Goal: Complete application form

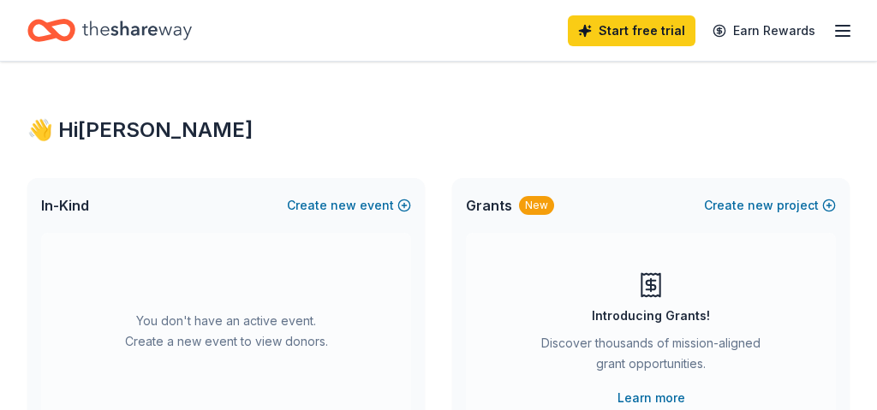
click at [841, 26] on line "button" at bounding box center [843, 26] width 14 height 0
click at [670, 33] on link "Start free trial" at bounding box center [632, 30] width 128 height 31
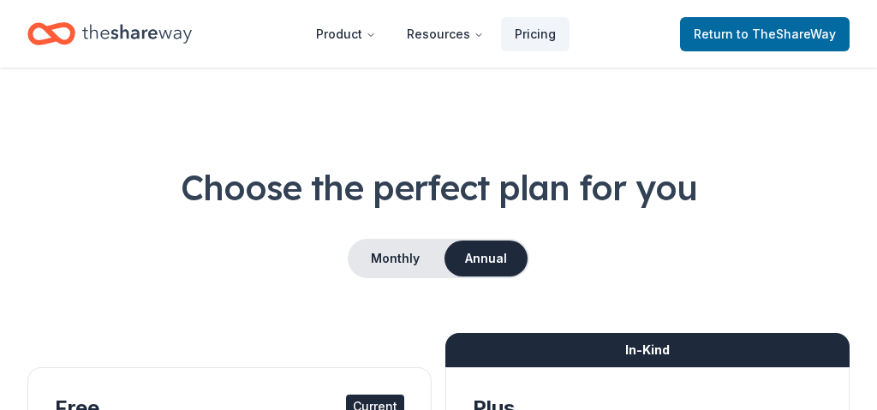
click at [287, 249] on div "Monthly Annual" at bounding box center [438, 258] width 823 height 39
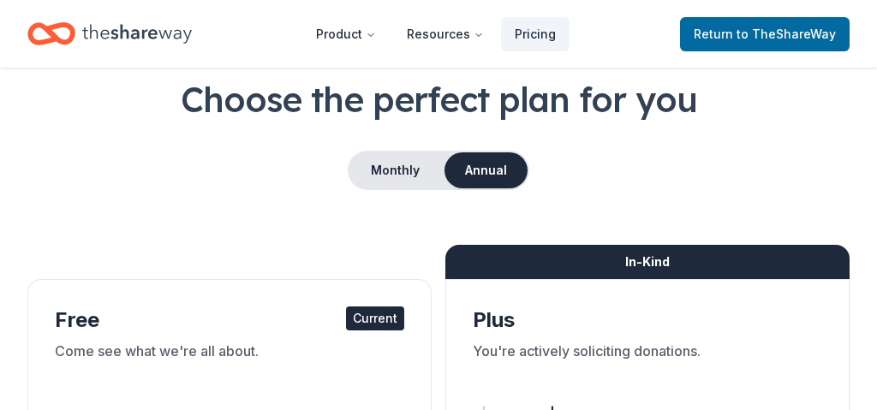
scroll to position [88, 0]
click at [368, 320] on div "Current" at bounding box center [375, 319] width 58 height 24
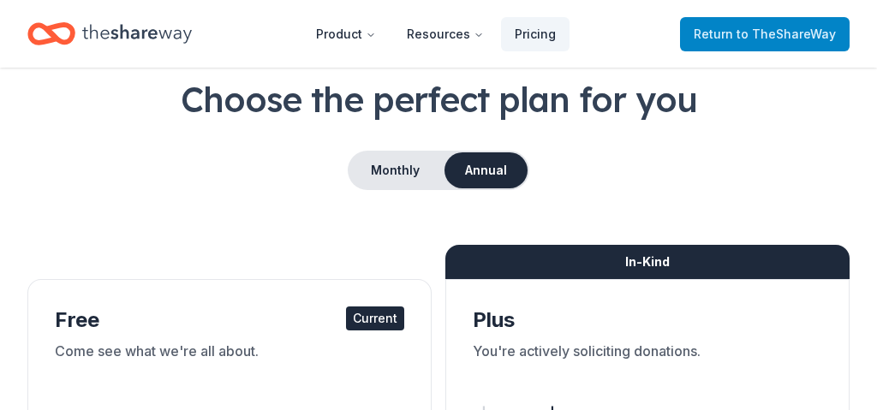
click at [749, 28] on span "to TheShareWay" at bounding box center [786, 34] width 99 height 15
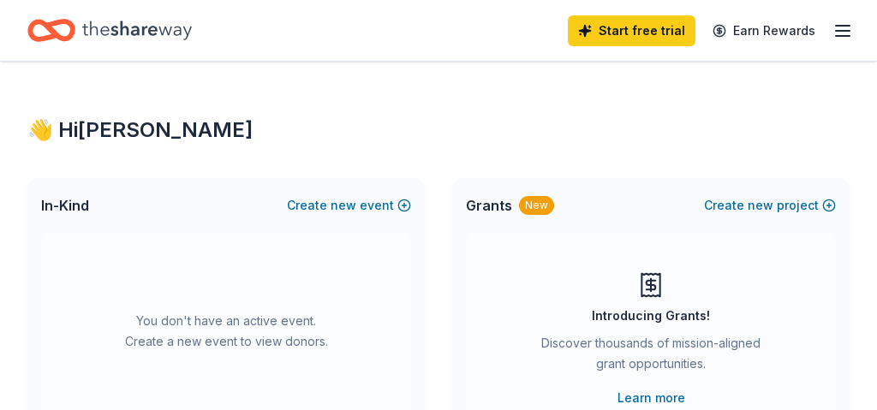
click at [131, 36] on icon "Home" at bounding box center [137, 30] width 110 height 35
click at [844, 27] on icon "button" at bounding box center [843, 31] width 21 height 21
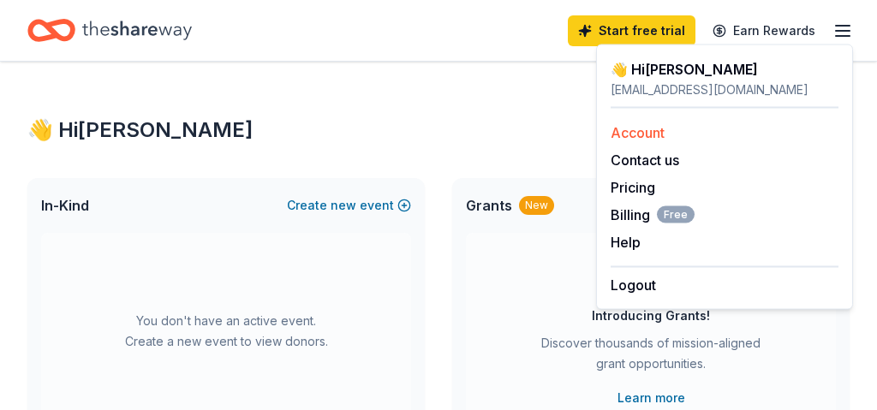
click at [641, 133] on link "Account" at bounding box center [638, 132] width 54 height 17
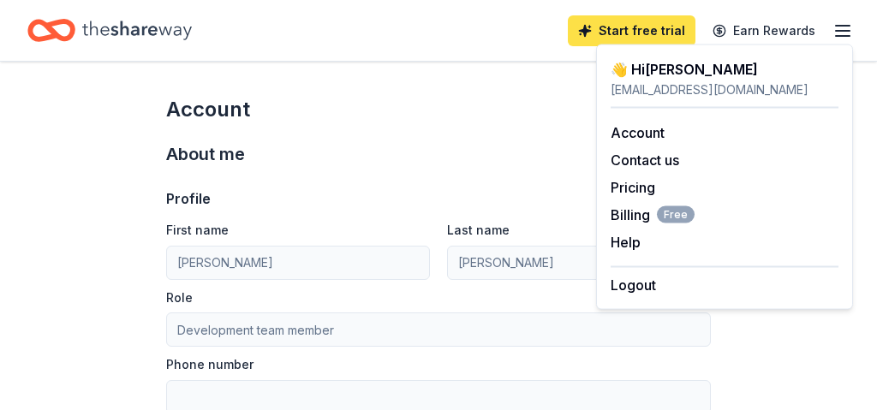
click at [660, 31] on link "Start free trial" at bounding box center [632, 30] width 128 height 31
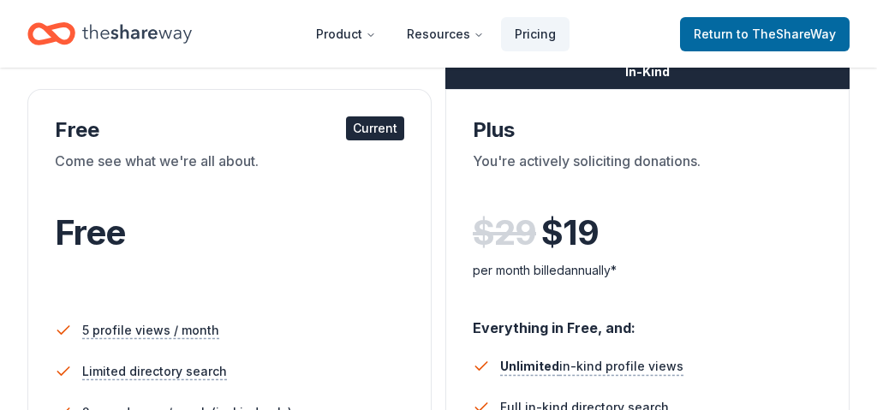
scroll to position [286, 0]
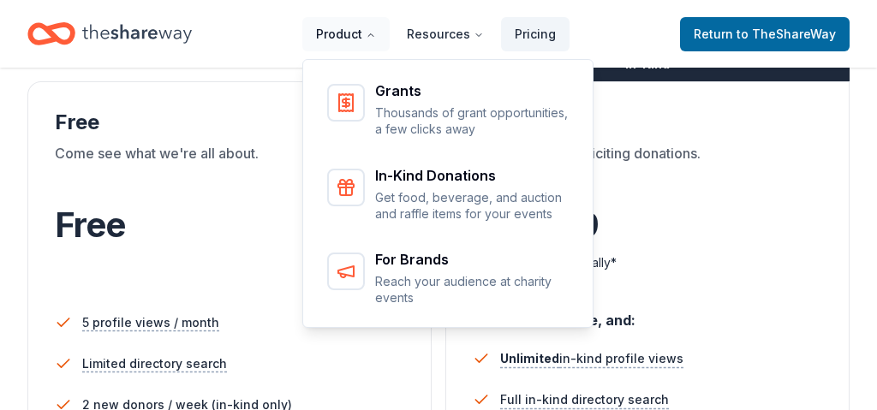
click at [372, 29] on button "Product" at bounding box center [345, 34] width 87 height 34
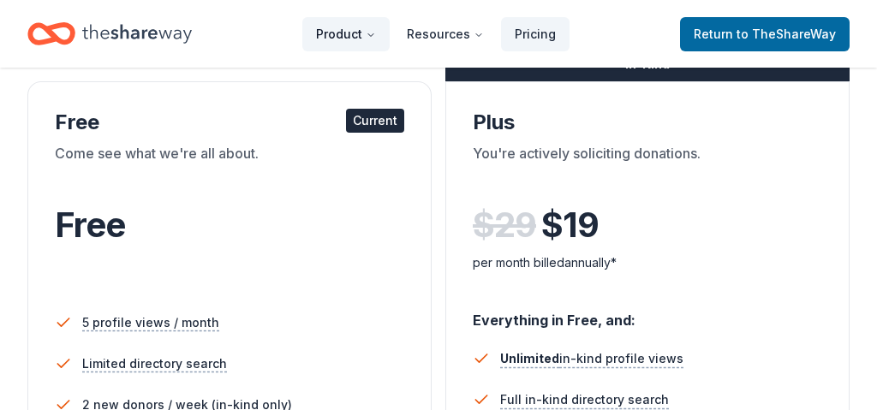
click at [373, 31] on icon "Main" at bounding box center [371, 35] width 10 height 10
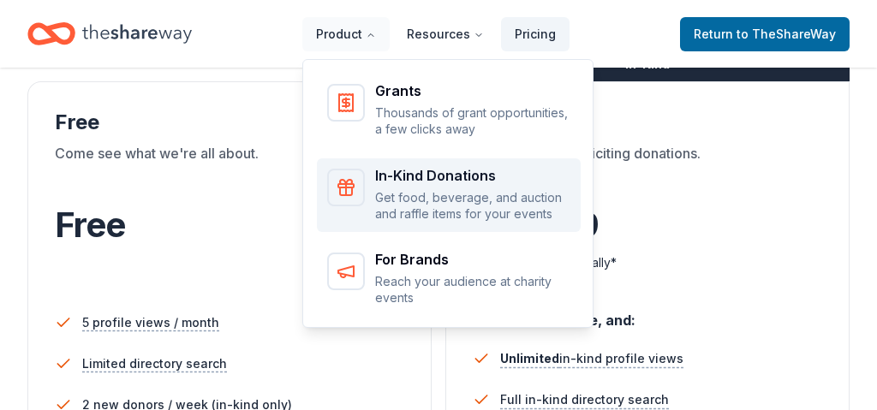
click at [434, 195] on p "Get food, beverage, and auction and raffle items for your events" at bounding box center [472, 205] width 195 height 33
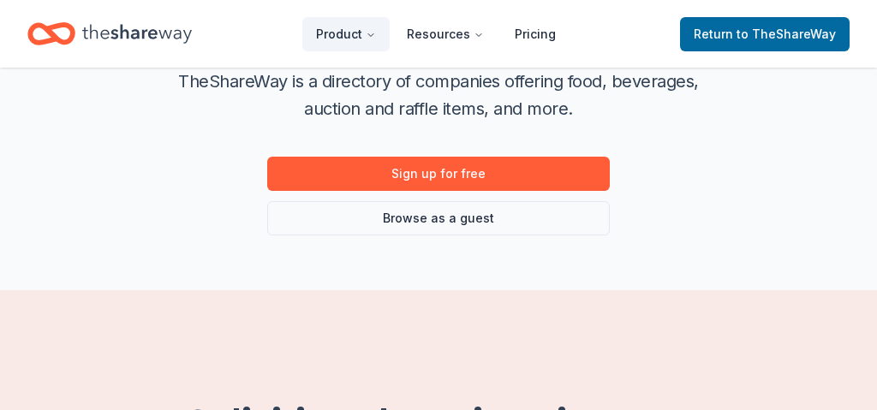
scroll to position [282, 0]
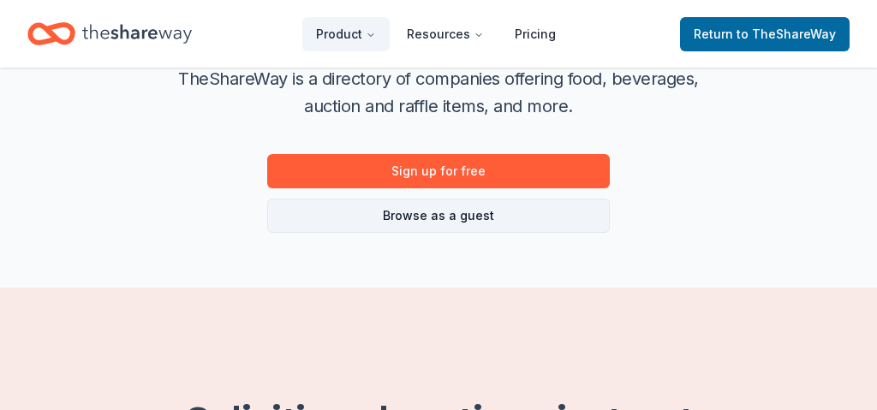
click at [441, 220] on link "Browse as a guest" at bounding box center [438, 216] width 343 height 34
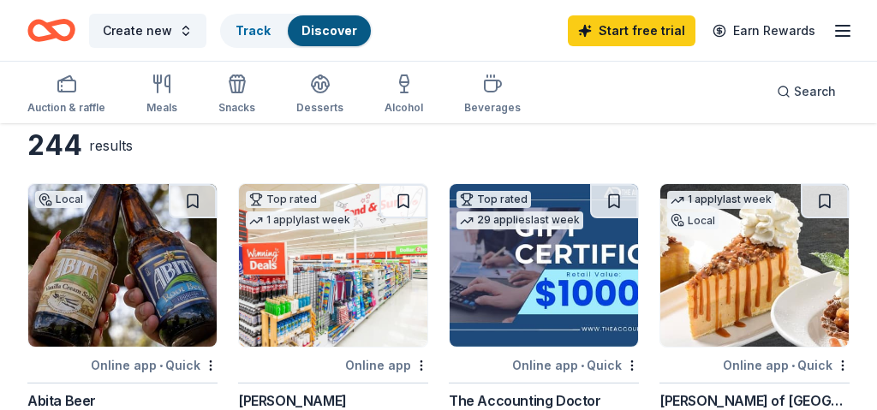
scroll to position [81, 0]
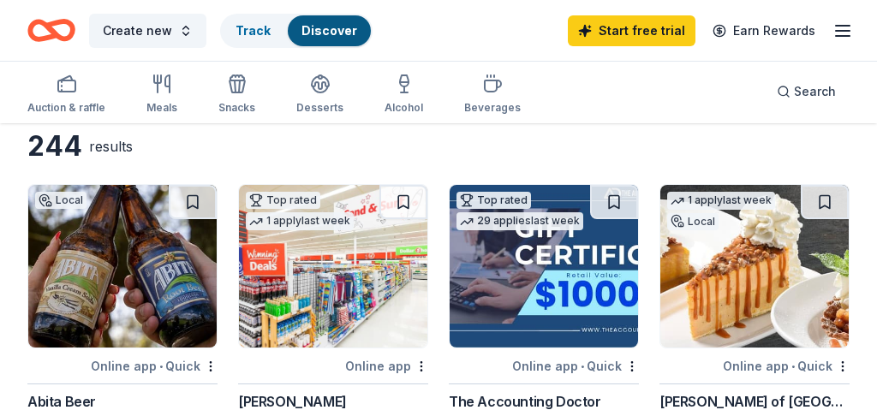
click at [144, 257] on img at bounding box center [122, 266] width 189 height 163
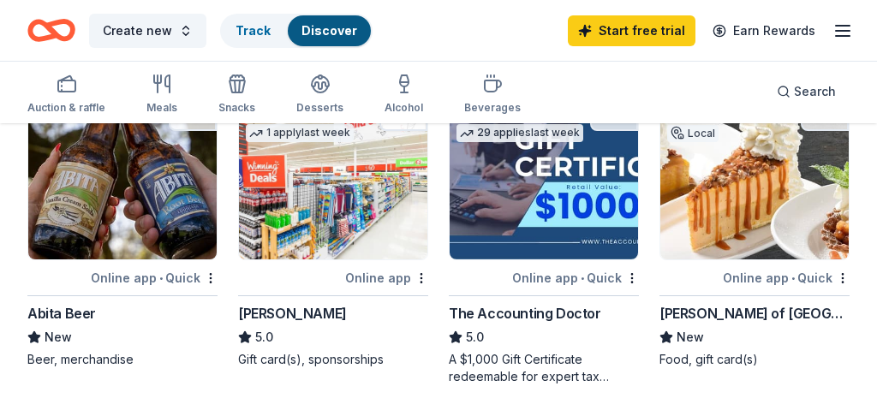
scroll to position [170, 0]
click at [162, 253] on img at bounding box center [122, 178] width 189 height 163
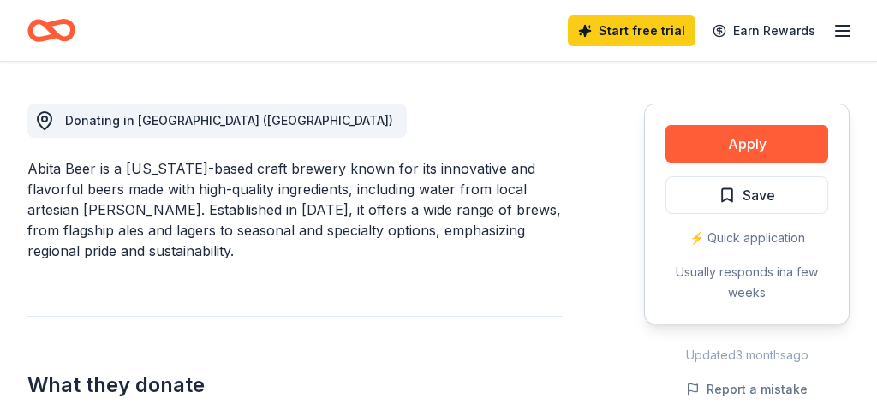
scroll to position [458, 0]
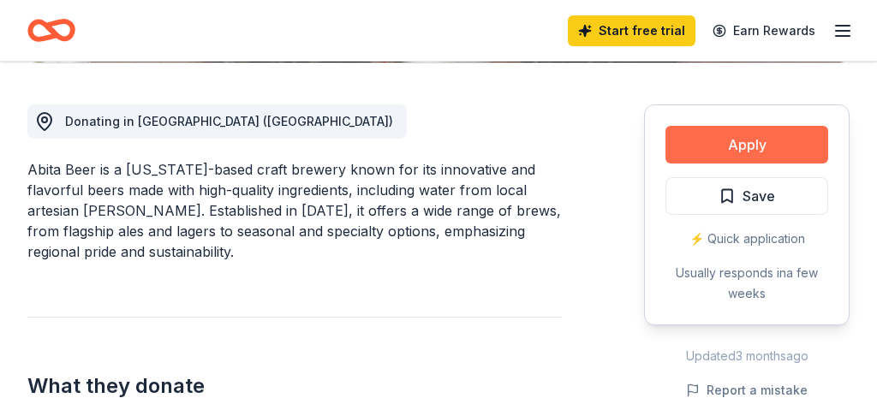
click at [769, 145] on button "Apply" at bounding box center [747, 145] width 163 height 38
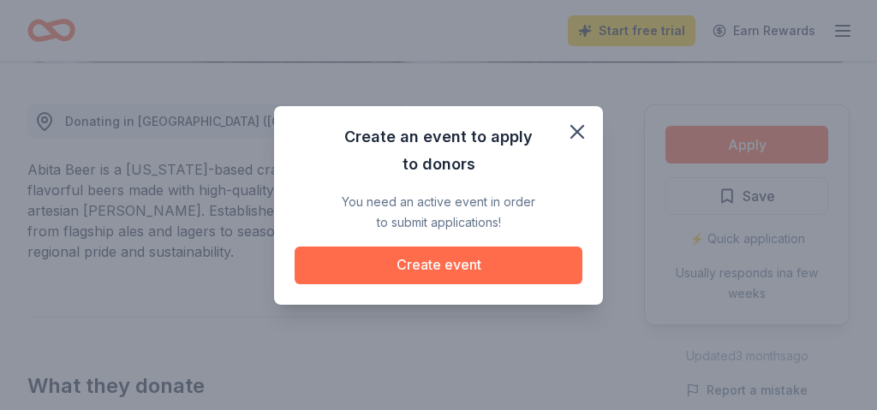
click at [496, 264] on button "Create event" at bounding box center [439, 266] width 288 height 38
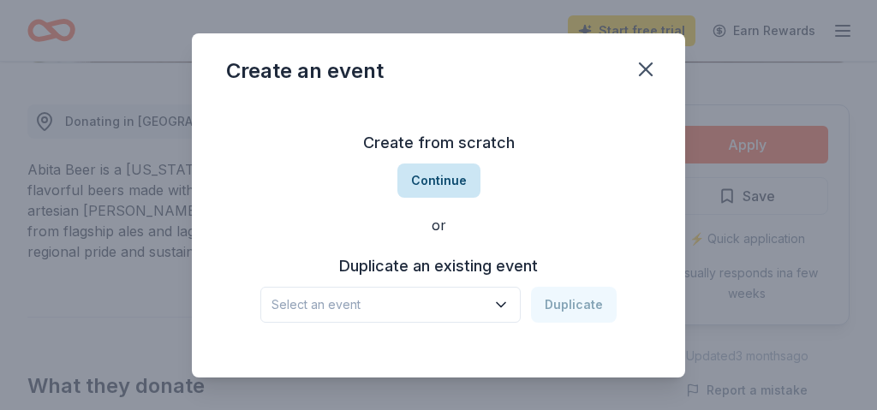
click at [448, 183] on button "Continue" at bounding box center [439, 181] width 83 height 34
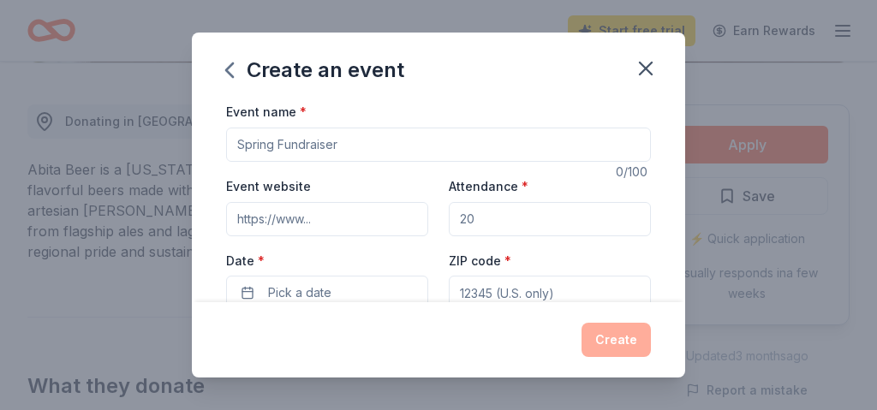
drag, startPoint x: 351, startPoint y: 145, endPoint x: 221, endPoint y: 149, distance: 130.3
click at [221, 149] on div "Event name * 0 /100 Event website Attendance * Date * Pick a date ZIP code * Ev…" at bounding box center [439, 201] width 494 height 201
type input "Junior League of Greater [PERSON_NAME] [DATE] Couture"
click at [290, 218] on input "Event website" at bounding box center [327, 219] width 202 height 34
paste input "https://covington.jl.org/carnival-couture/"
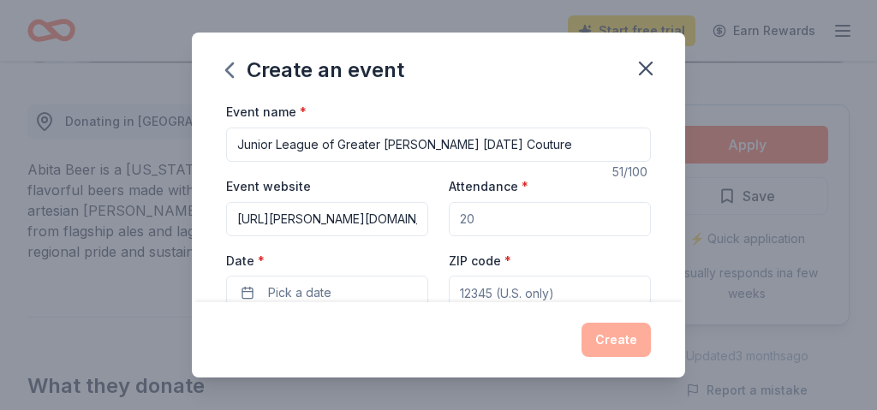
type input "https://covington.jl.org/carnival-couture/"
drag, startPoint x: 494, startPoint y: 220, endPoint x: 470, endPoint y: 225, distance: 25.2
click at [494, 220] on input "Attendance *" at bounding box center [550, 219] width 202 height 34
click at [479, 221] on input "Attendance *" at bounding box center [550, 219] width 202 height 34
type input "2"
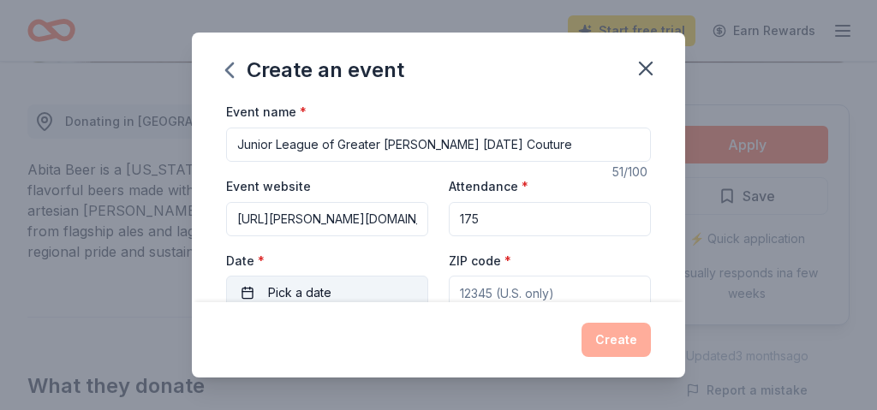
type input "175"
click at [382, 283] on button "Pick a date" at bounding box center [327, 293] width 202 height 34
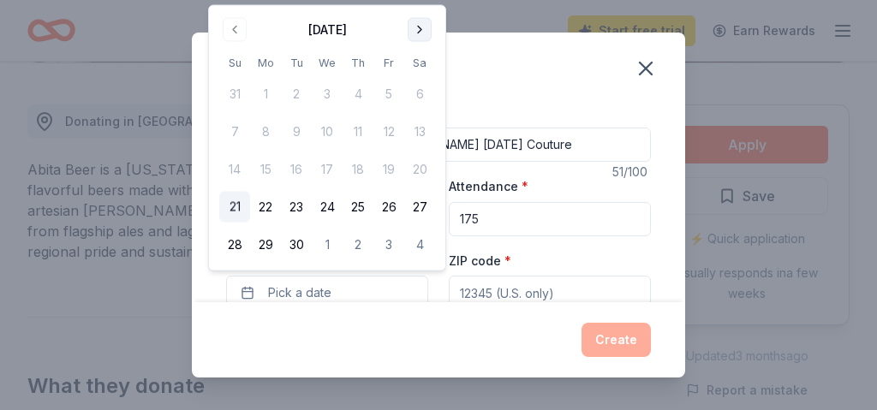
click at [424, 30] on button "Go to next month" at bounding box center [420, 30] width 24 height 24
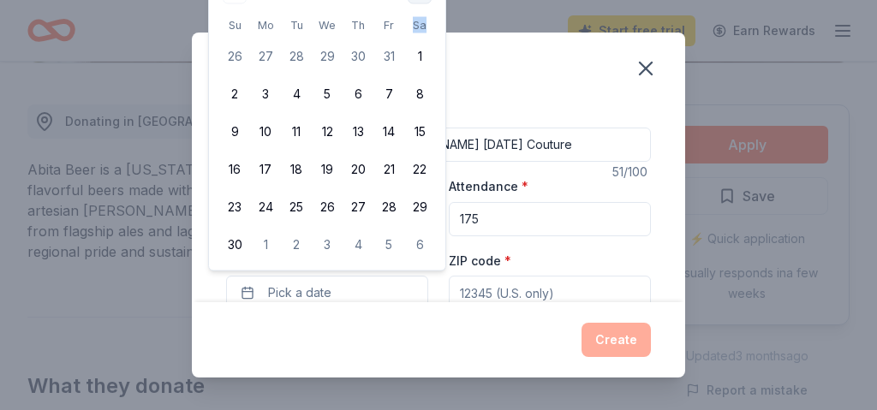
click at [424, 30] on th "Sa" at bounding box center [419, 25] width 31 height 18
click at [338, 292] on button "Pick a date" at bounding box center [327, 293] width 202 height 34
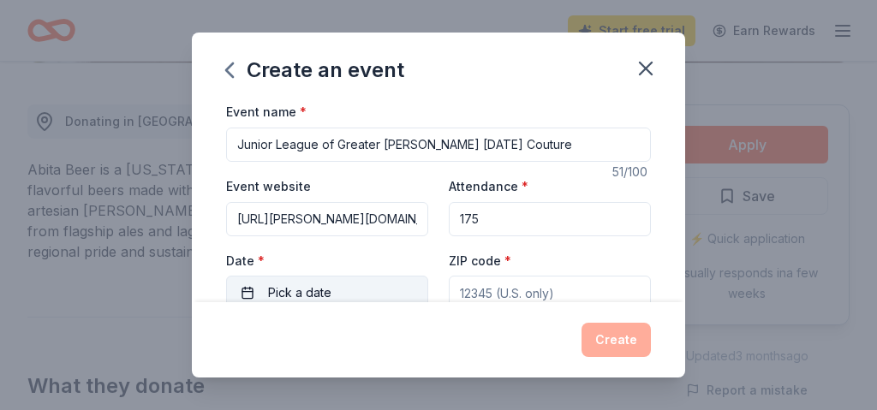
click at [338, 292] on button "Pick a date" at bounding box center [327, 293] width 202 height 34
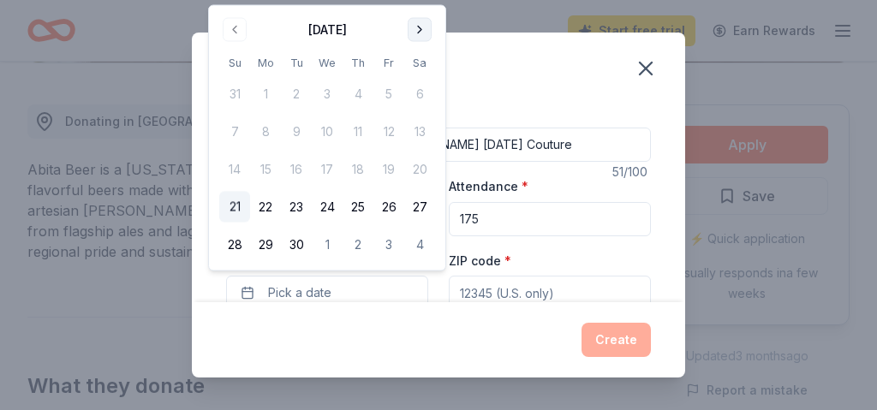
click at [416, 33] on button "Go to next month" at bounding box center [420, 30] width 24 height 24
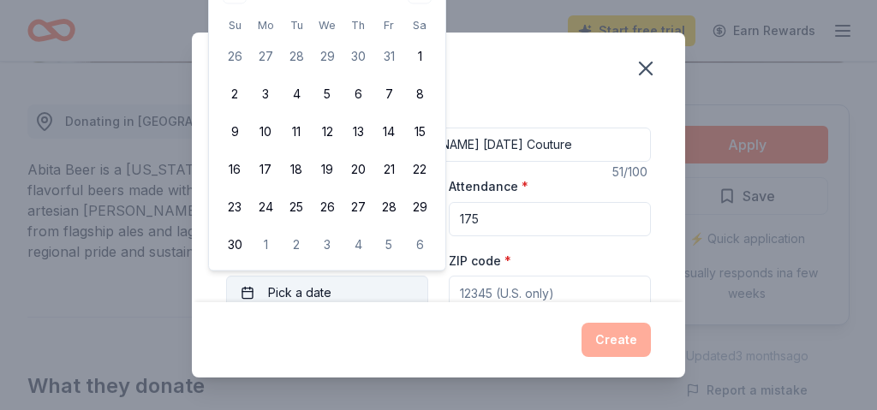
click at [325, 290] on span "Pick a date" at bounding box center [299, 293] width 63 height 21
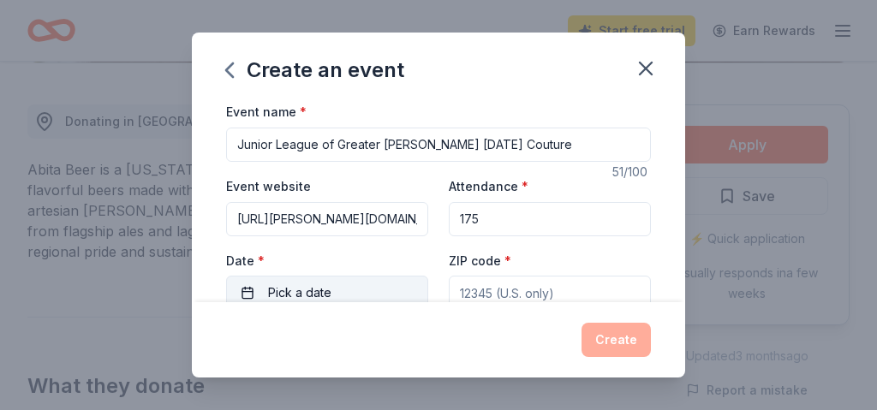
click at [323, 290] on span "Pick a date" at bounding box center [299, 293] width 63 height 21
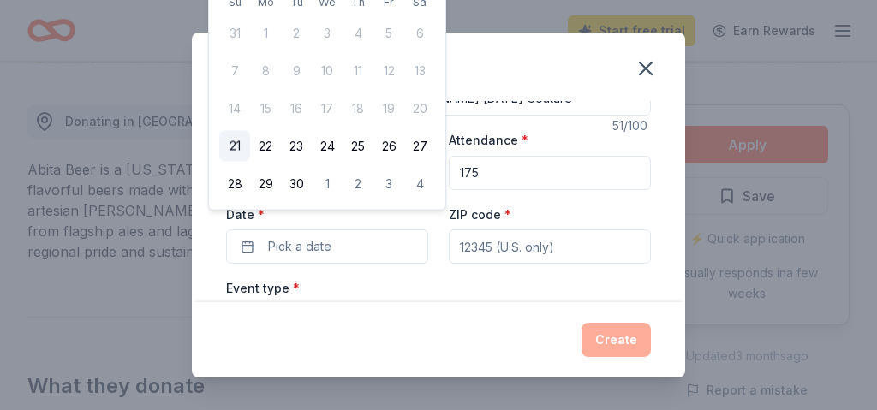
scroll to position [62, 0]
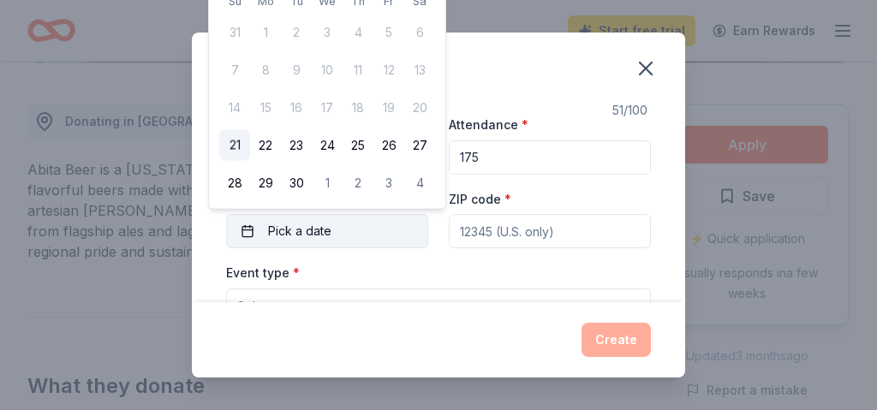
click at [386, 237] on button "Pick a date" at bounding box center [327, 231] width 202 height 34
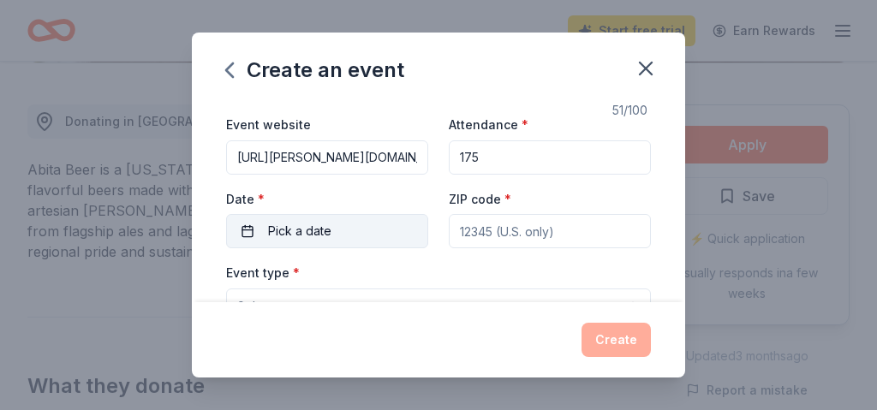
click at [284, 224] on span "Pick a date" at bounding box center [299, 231] width 63 height 21
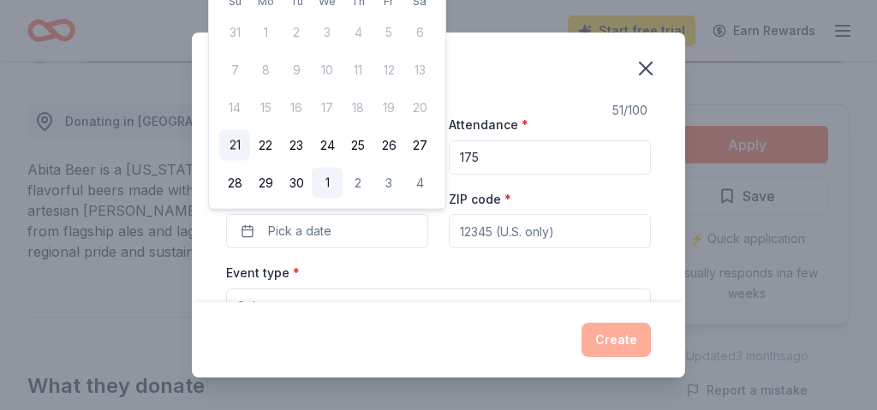
click at [331, 184] on button "1" at bounding box center [327, 183] width 31 height 31
click at [359, 185] on button "2" at bounding box center [358, 183] width 31 height 31
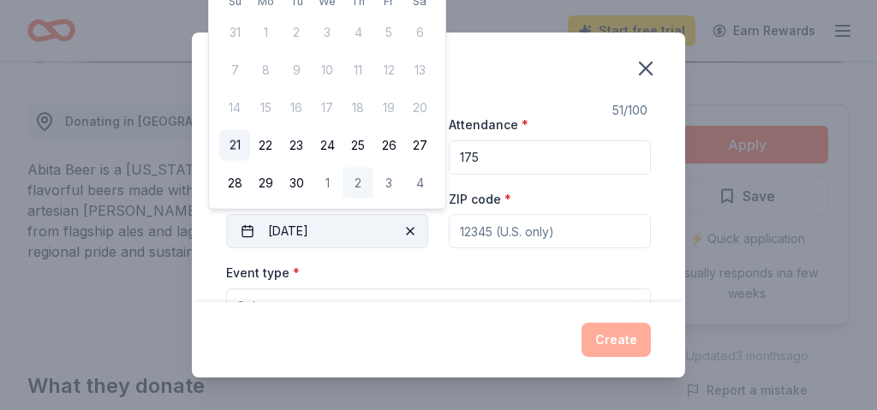
click at [281, 231] on button "10/02/2025" at bounding box center [327, 231] width 202 height 34
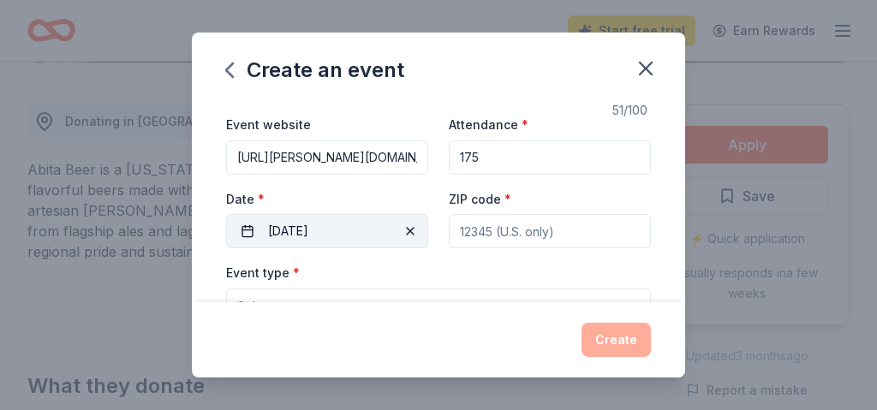
click at [281, 231] on button "10/02/2025" at bounding box center [327, 231] width 202 height 34
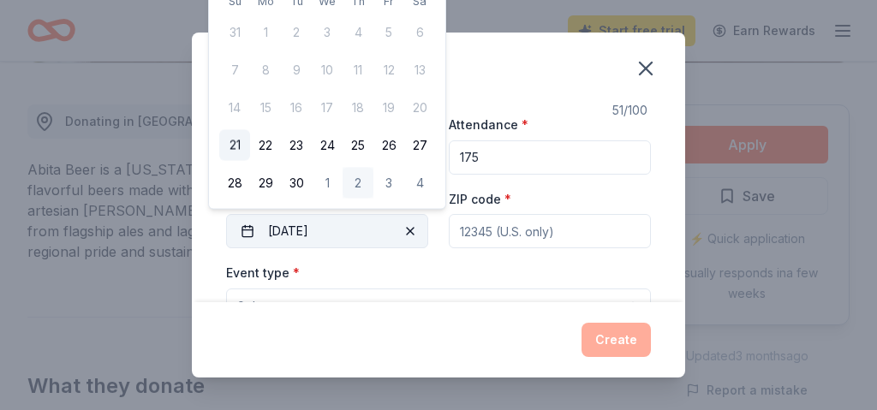
click at [280, 231] on button "10/02/2025" at bounding box center [327, 231] width 202 height 34
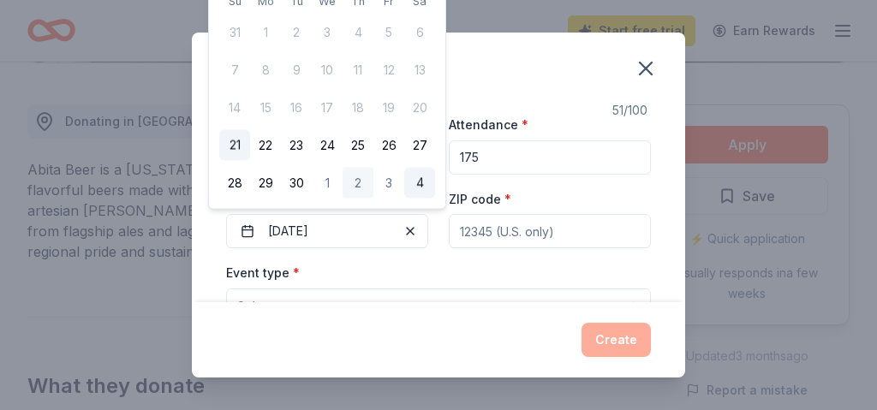
click at [421, 184] on button "4" at bounding box center [419, 183] width 31 height 31
click at [422, 148] on button "27" at bounding box center [419, 145] width 31 height 31
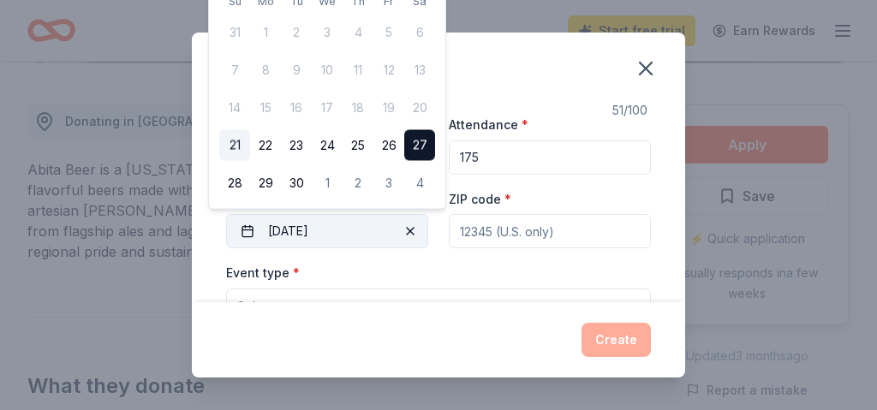
click at [416, 228] on span "button" at bounding box center [410, 231] width 21 height 21
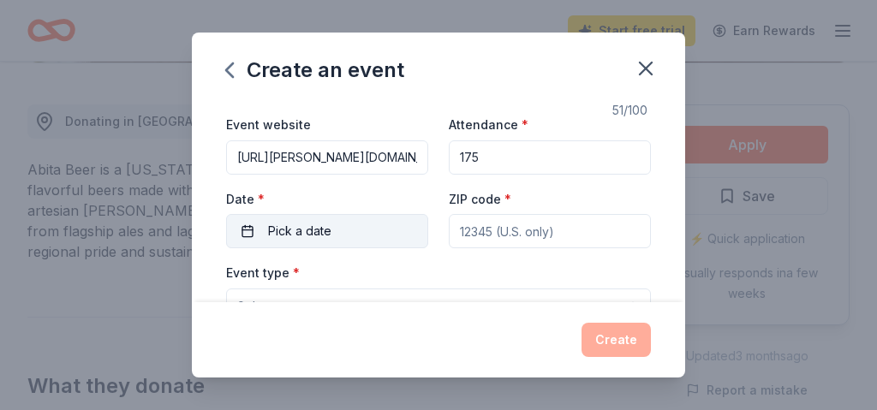
click at [341, 226] on button "Pick a date" at bounding box center [327, 231] width 202 height 34
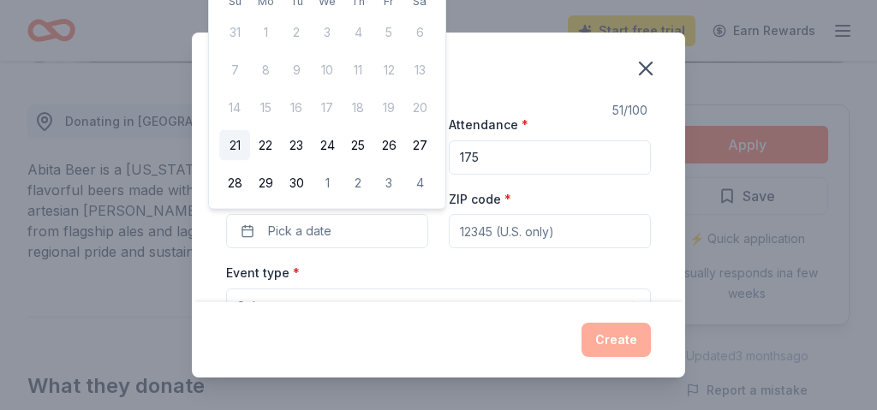
click at [436, 235] on div "Event website https://covington.jl.org/carnival-couture/ Attendance * 175 Date …" at bounding box center [438, 181] width 425 height 135
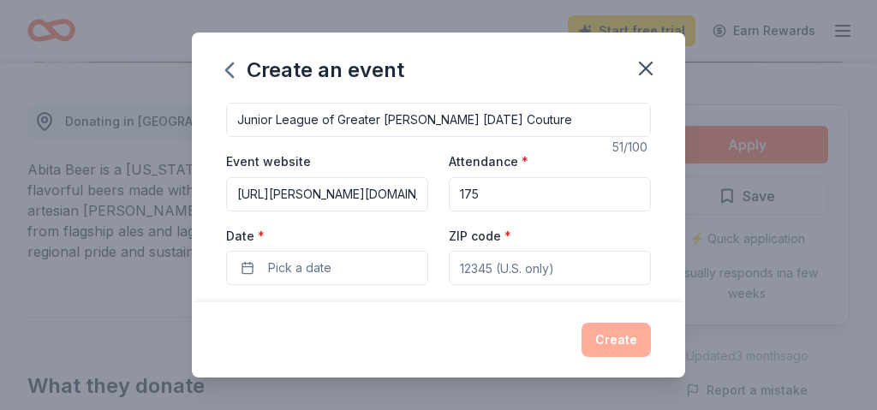
scroll to position [0, 0]
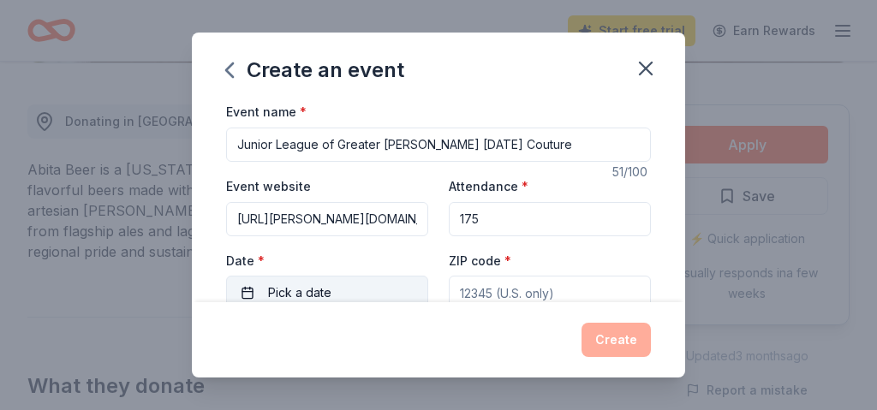
click at [415, 286] on button "Pick a date" at bounding box center [327, 293] width 202 height 34
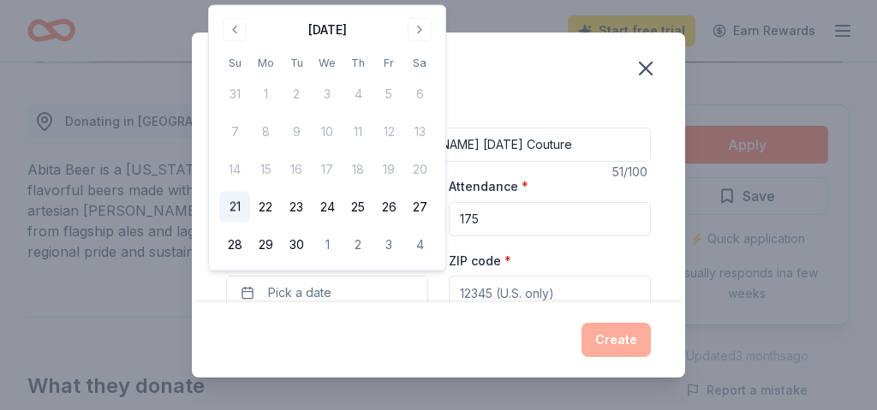
drag, startPoint x: 405, startPoint y: 16, endPoint x: 402, endPoint y: 28, distance: 12.5
click at [402, 28] on div "September 2025" at bounding box center [327, 28] width 216 height 24
click at [422, 32] on button "Go to next month" at bounding box center [420, 30] width 24 height 24
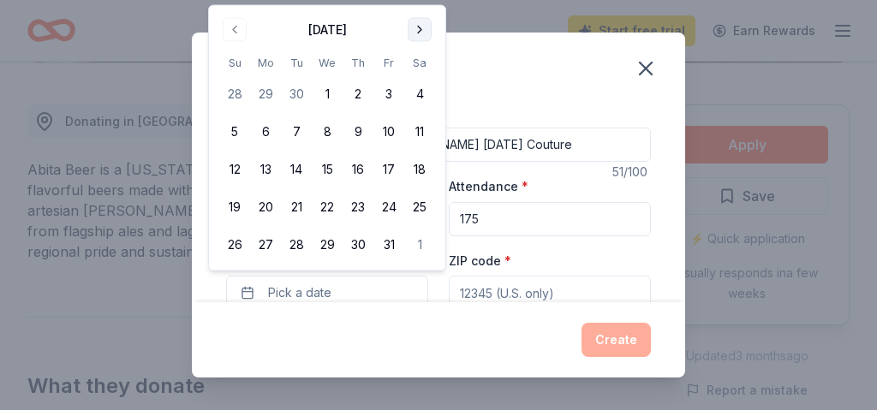
click at [422, 31] on button "Go to next month" at bounding box center [420, 30] width 24 height 24
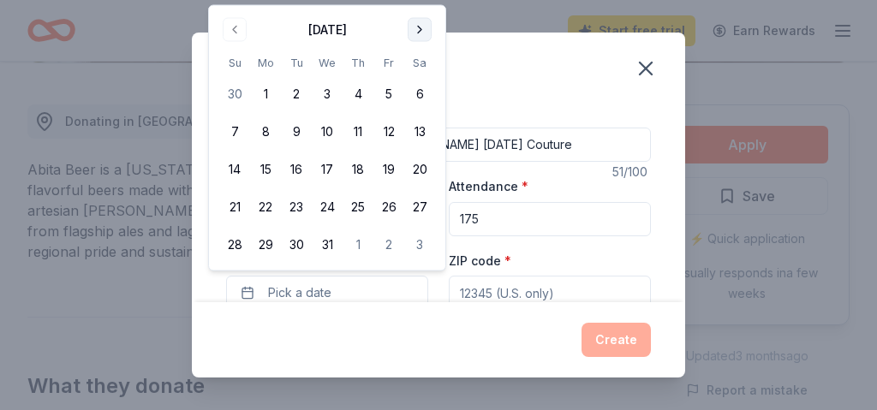
click at [422, 32] on button "Go to next month" at bounding box center [420, 30] width 24 height 24
click at [389, 168] on button "16" at bounding box center [389, 169] width 31 height 31
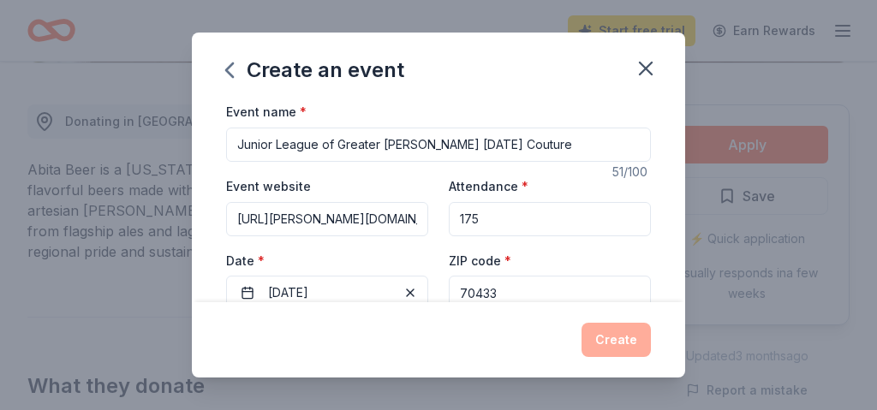
type input "70433"
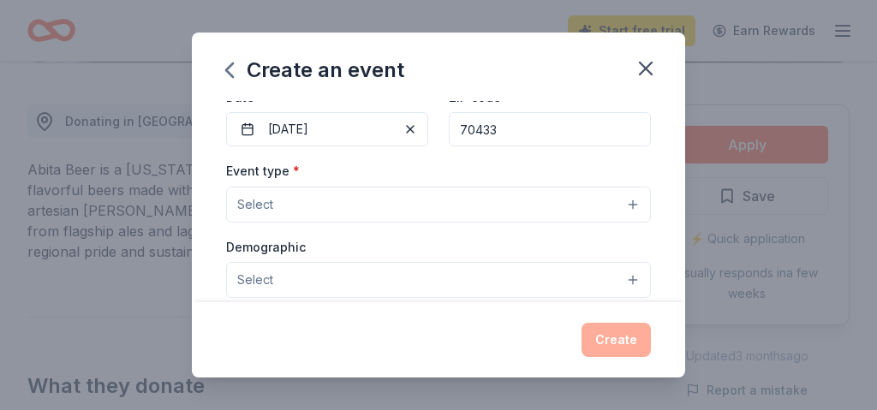
scroll to position [182, 0]
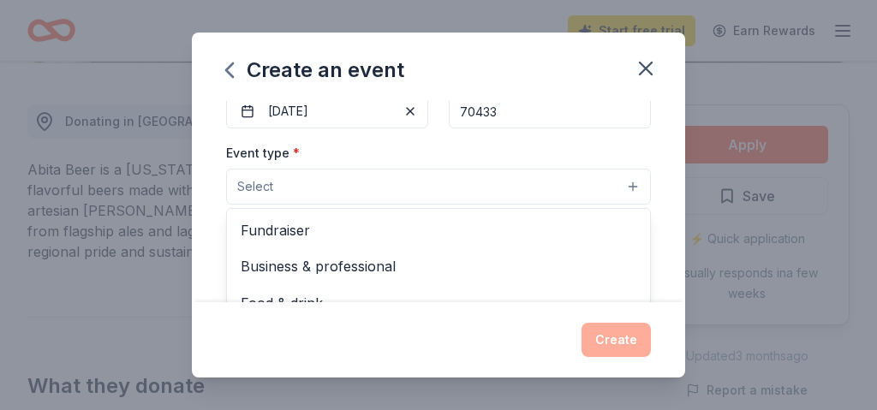
click at [567, 189] on button "Select" at bounding box center [438, 187] width 425 height 36
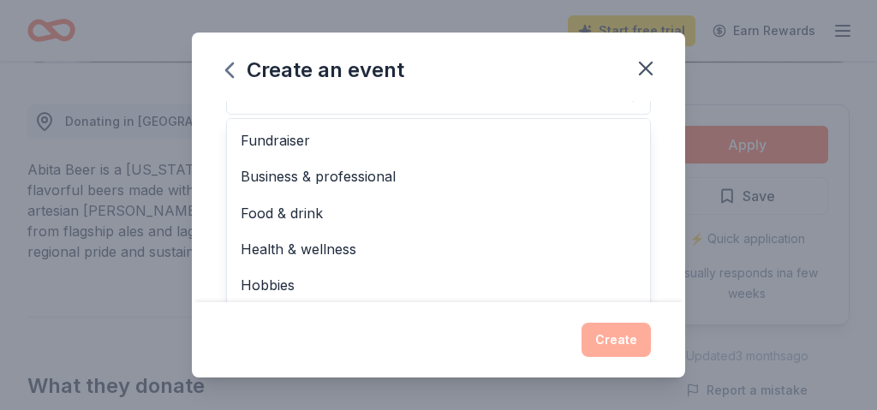
scroll to position [0, 0]
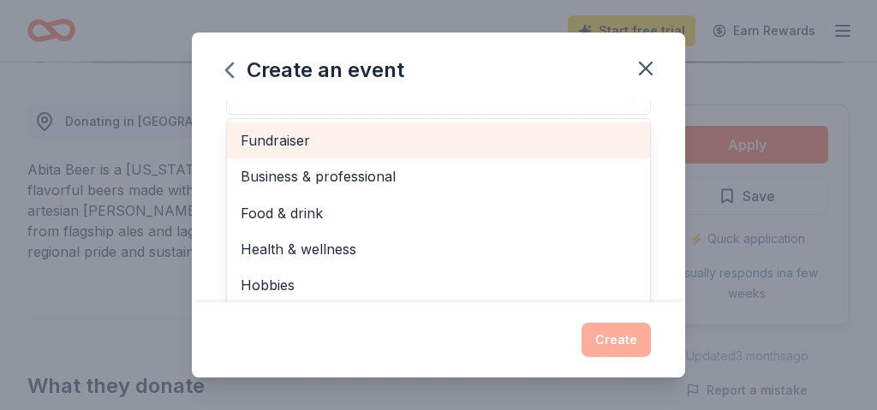
click at [345, 141] on span "Fundraiser" at bounding box center [439, 140] width 396 height 22
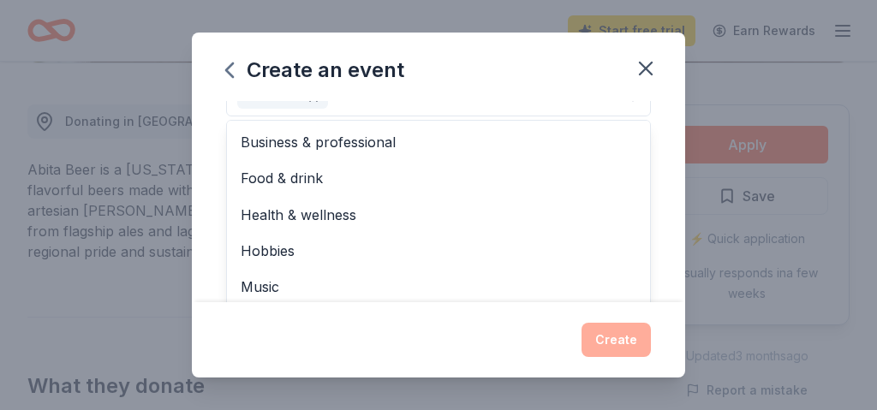
click at [677, 217] on div "Event name * Junior League of Greater Covington Carnival Couture 51 /100 Event …" at bounding box center [439, 201] width 494 height 201
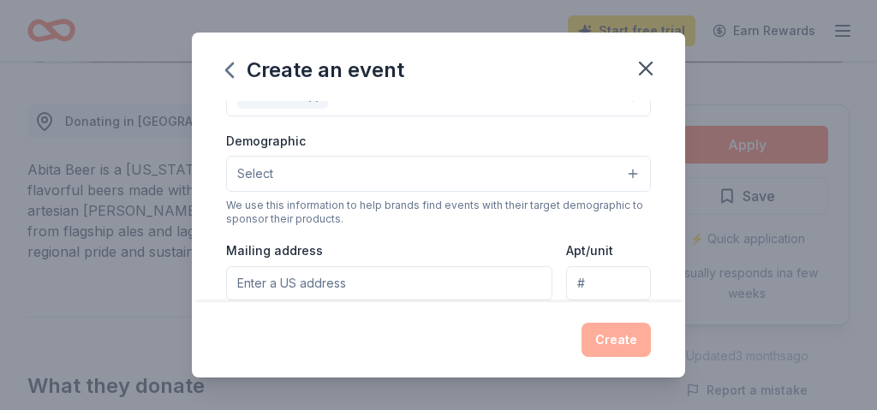
scroll to position [247, 0]
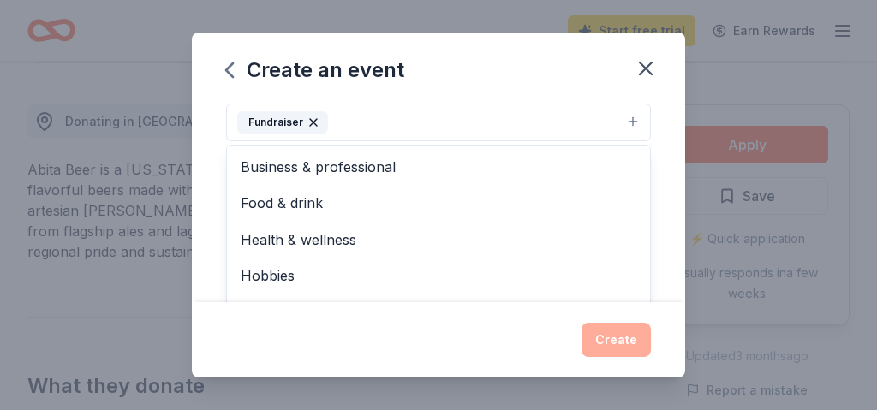
click at [634, 115] on button "Fundraiser" at bounding box center [438, 123] width 425 height 38
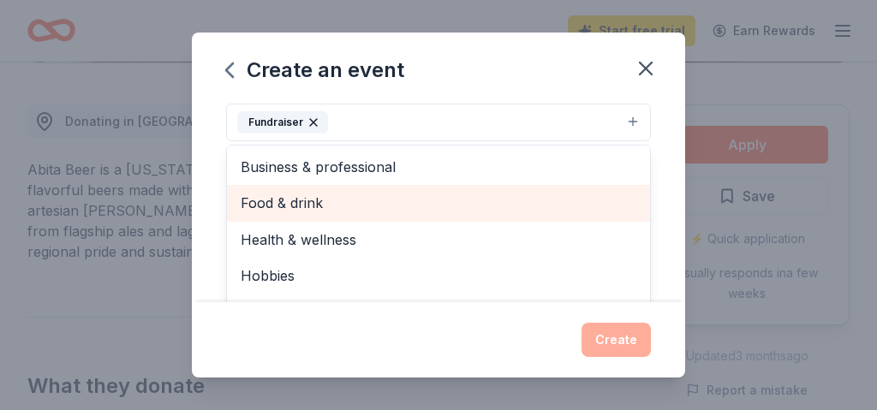
click at [502, 208] on span "Food & drink" at bounding box center [439, 203] width 396 height 22
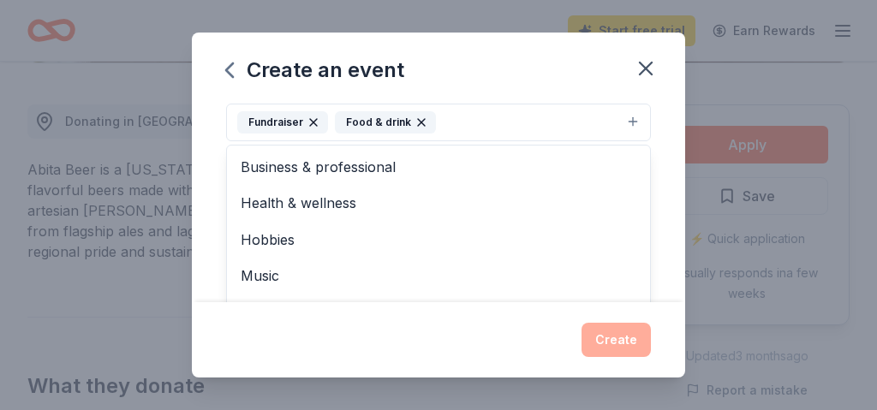
click at [632, 120] on button "Fundraiser Food & drink" at bounding box center [438, 123] width 425 height 38
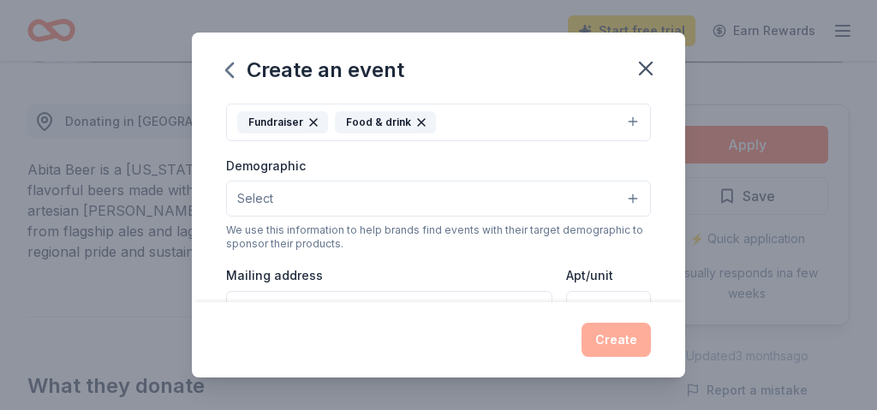
click at [634, 117] on button "Fundraiser Food & drink" at bounding box center [438, 123] width 425 height 38
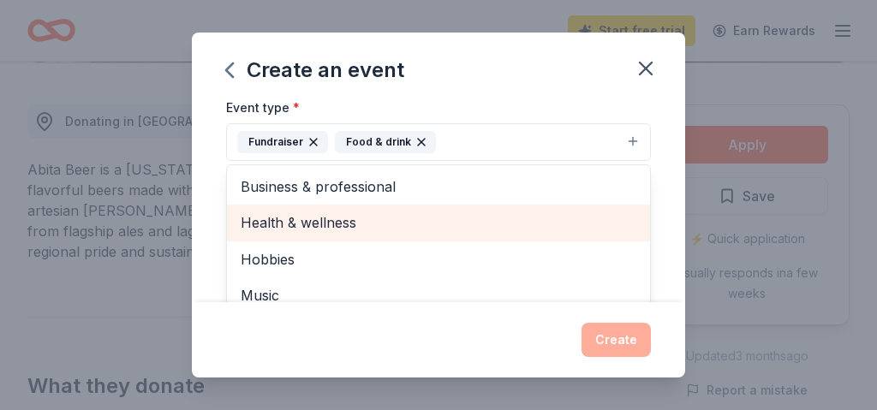
scroll to position [234, 0]
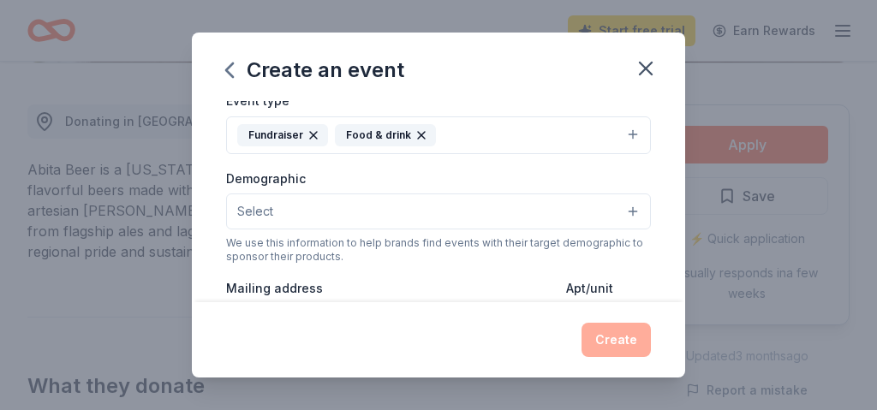
click at [487, 129] on button "Fundraiser Food & drink" at bounding box center [438, 136] width 425 height 38
click at [445, 204] on button "Select" at bounding box center [438, 212] width 425 height 36
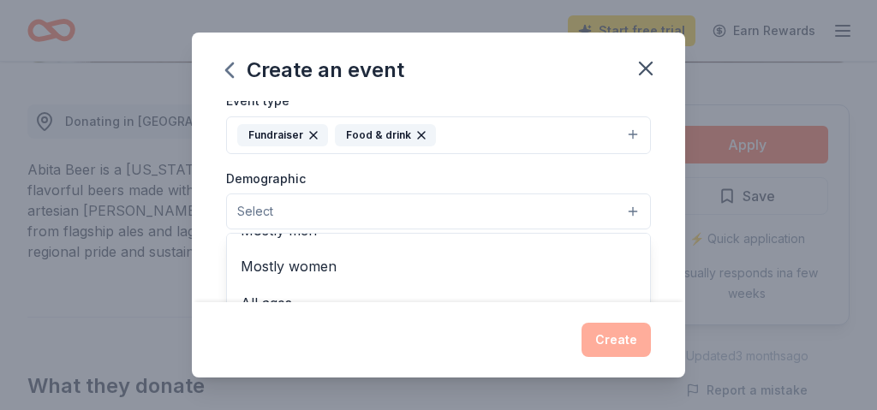
scroll to position [65, 0]
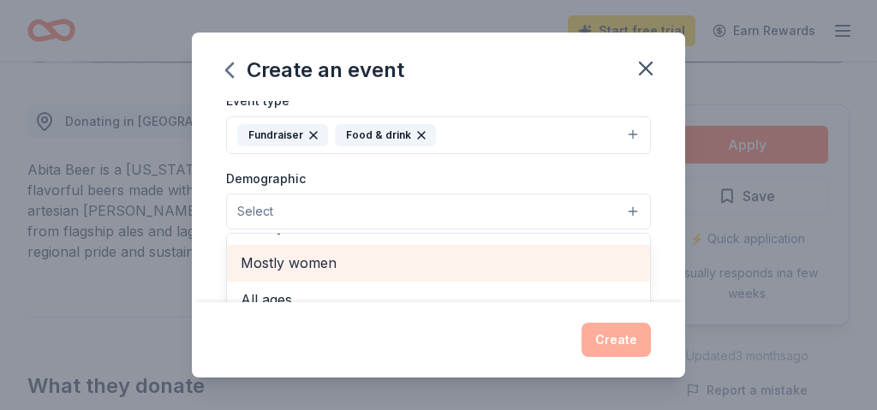
click at [339, 262] on span "Mostly women" at bounding box center [439, 263] width 396 height 22
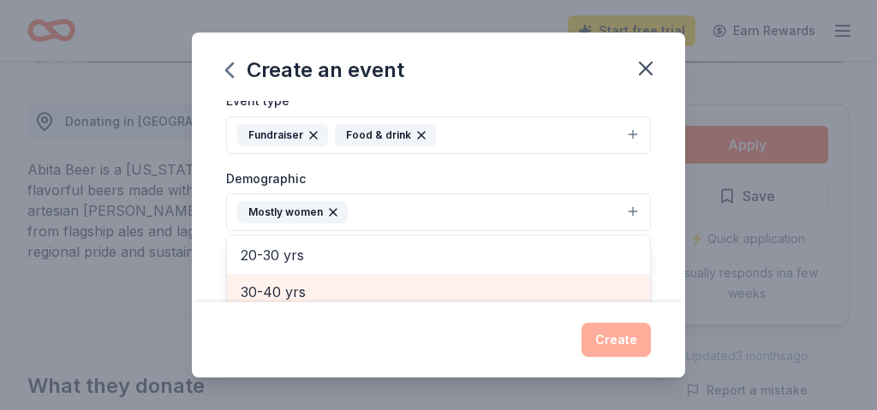
scroll to position [180, 0]
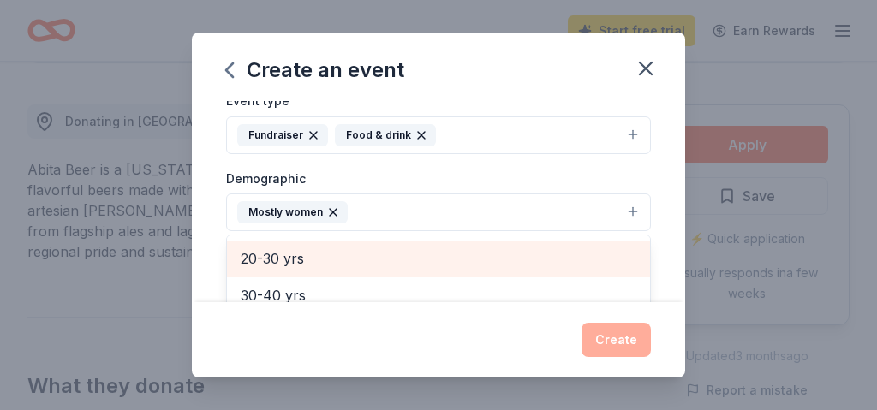
click at [356, 254] on span "20-30 yrs" at bounding box center [439, 259] width 396 height 22
click at [356, 254] on span "30-40 yrs" at bounding box center [439, 259] width 396 height 22
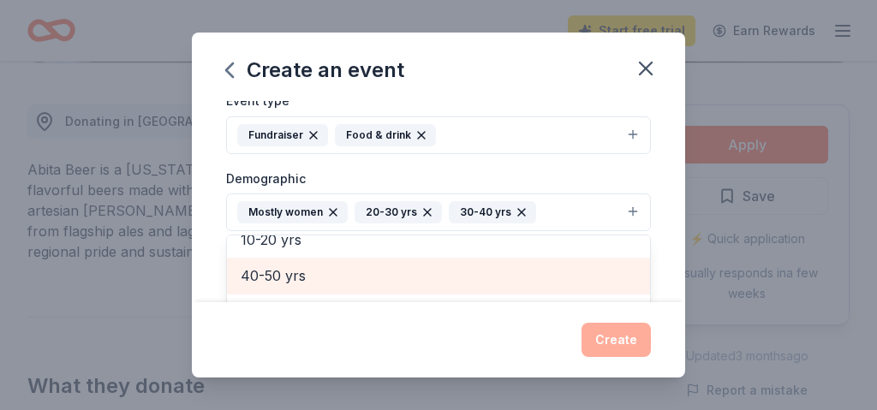
click at [353, 270] on span "40-50 yrs" at bounding box center [439, 276] width 396 height 22
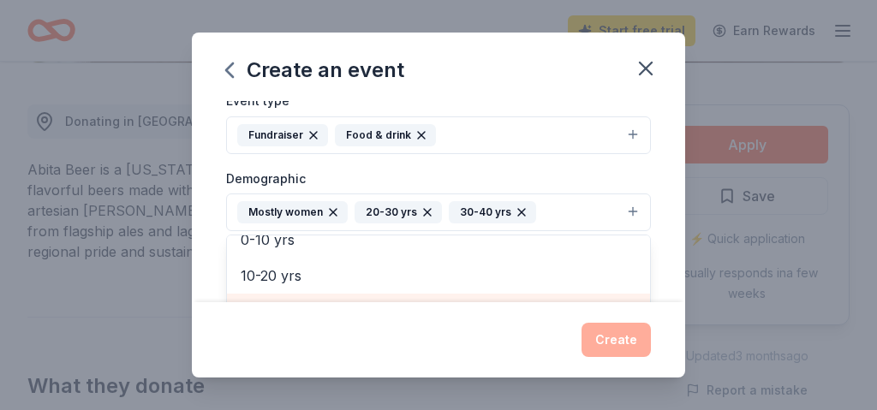
scroll to position [287, 0]
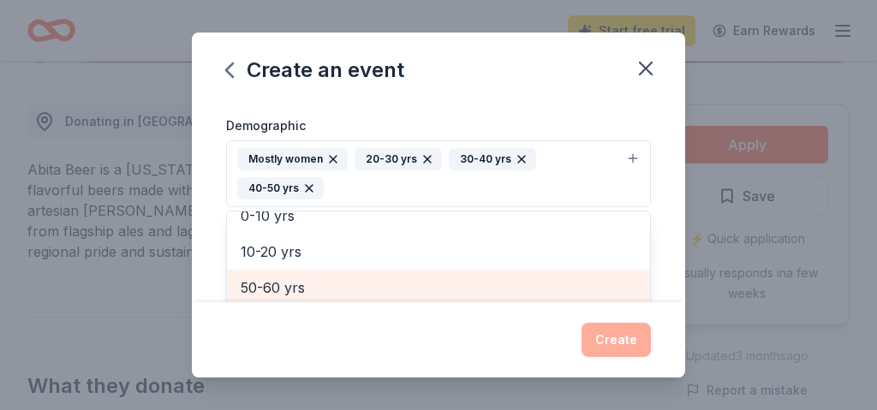
click at [349, 280] on span "50-60 yrs" at bounding box center [439, 288] width 396 height 22
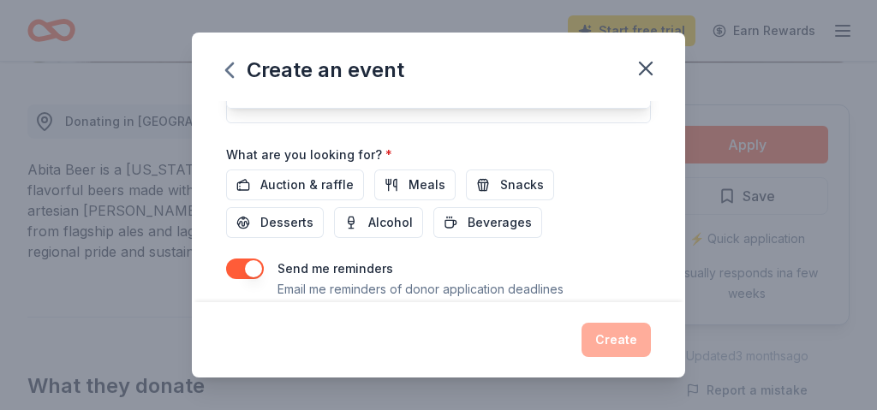
scroll to position [607, 0]
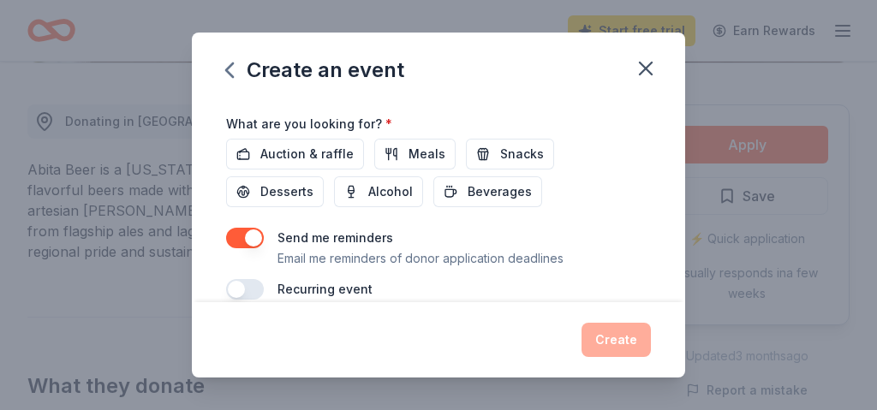
scroll to position [629, 0]
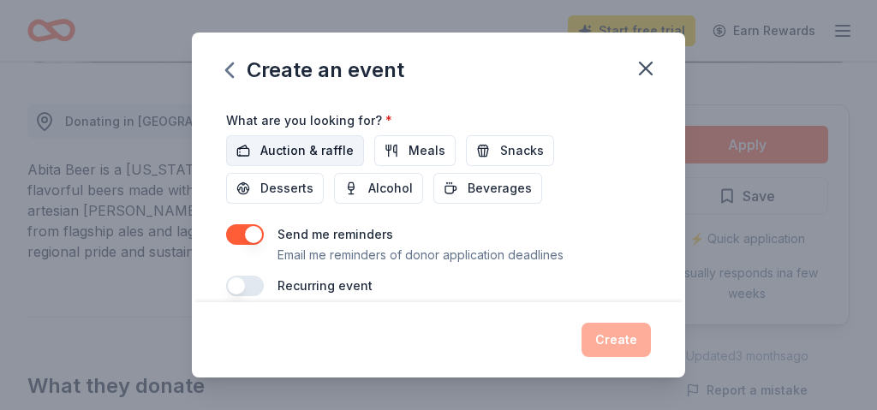
click at [315, 141] on span "Auction & raffle" at bounding box center [306, 151] width 93 height 21
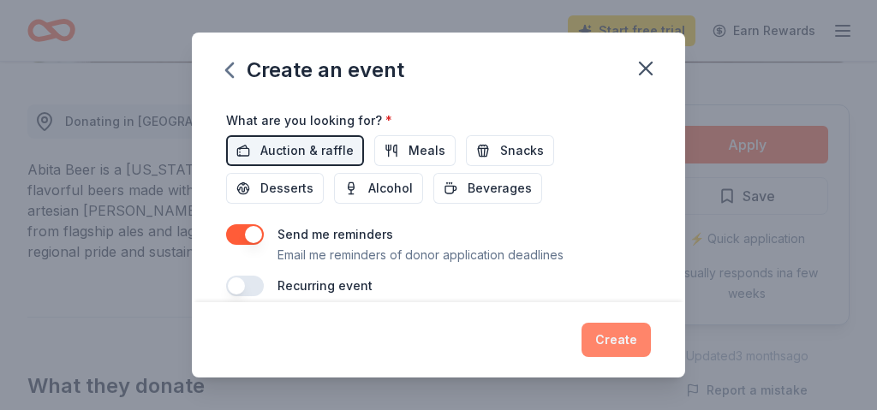
click at [636, 342] on button "Create" at bounding box center [616, 340] width 69 height 34
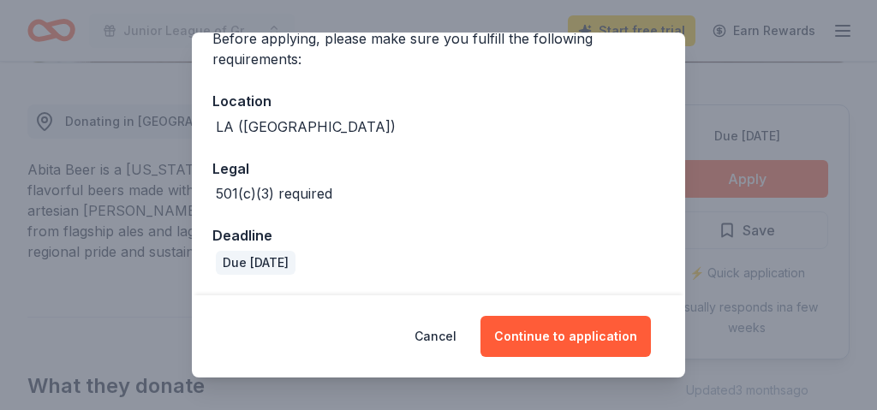
scroll to position [148, 0]
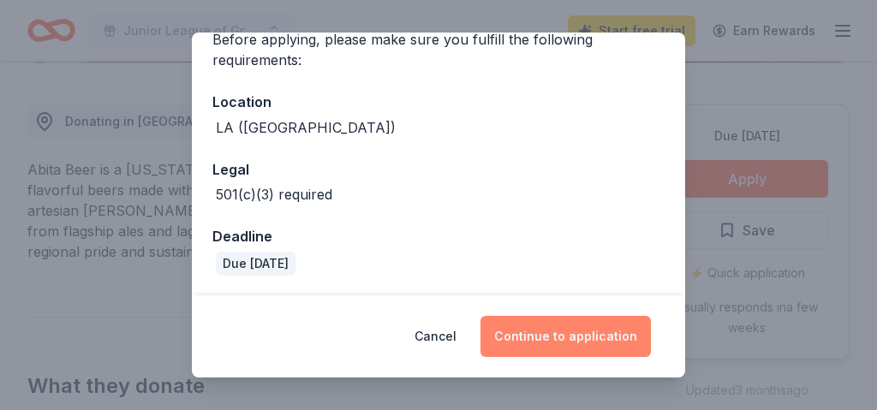
click at [590, 341] on button "Continue to application" at bounding box center [566, 336] width 171 height 41
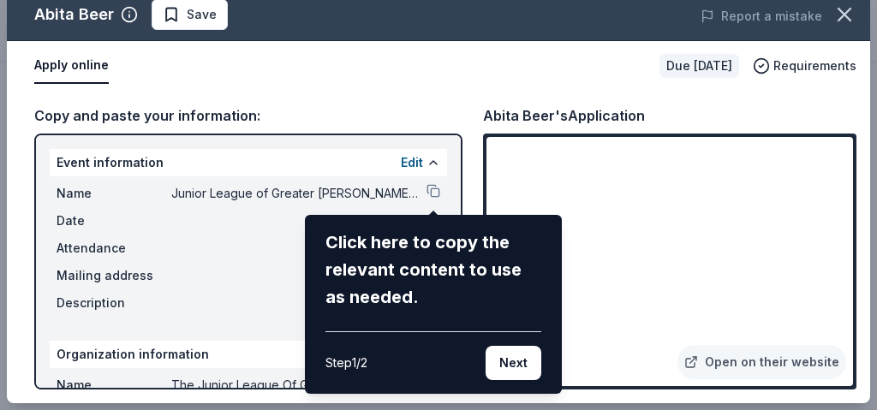
scroll to position [18, 0]
click at [428, 242] on div "Click here to copy the relevant content to use as needed." at bounding box center [434, 270] width 216 height 82
click at [435, 194] on div "Abita Beer Save Report a mistake Apply online Due in 87 days Requirements Copy …" at bounding box center [439, 196] width 864 height 415
click at [412, 191] on div "Abita Beer Save Report a mistake Apply online Due in 87 days Requirements Copy …" at bounding box center [439, 196] width 864 height 415
click at [523, 368] on button "Next" at bounding box center [514, 363] width 56 height 34
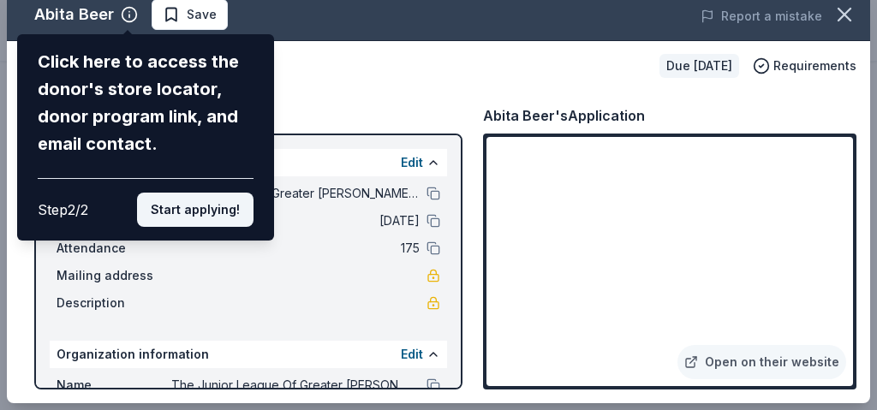
click at [196, 193] on button "Start applying!" at bounding box center [195, 210] width 117 height 34
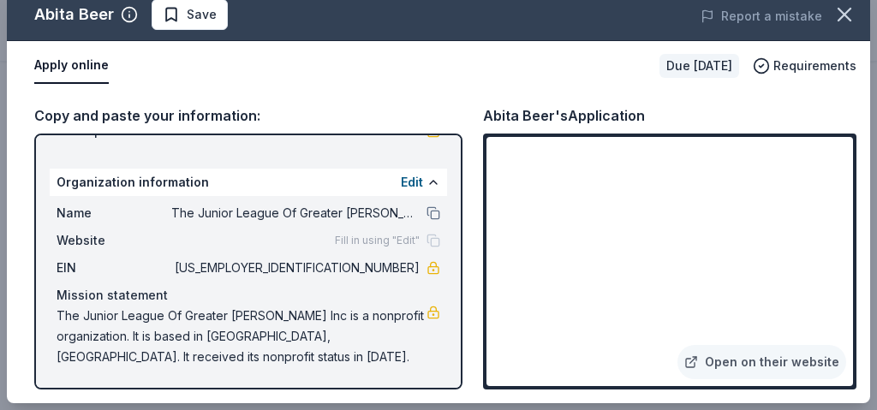
scroll to position [172, 0]
click at [416, 179] on button "Edit" at bounding box center [412, 182] width 22 height 21
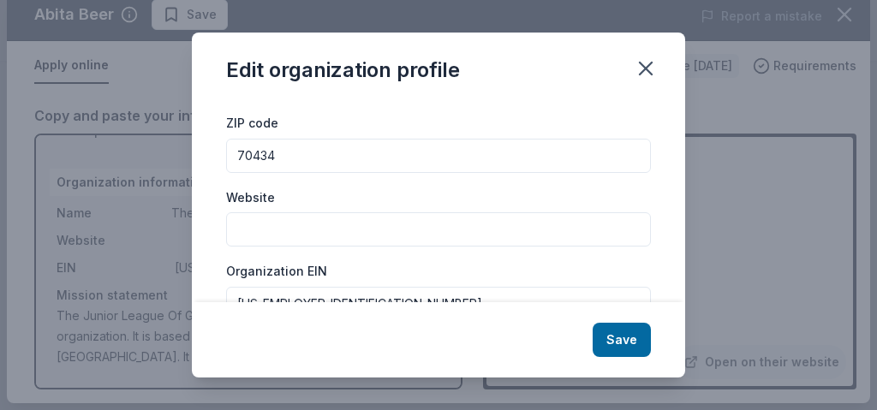
scroll to position [101, 0]
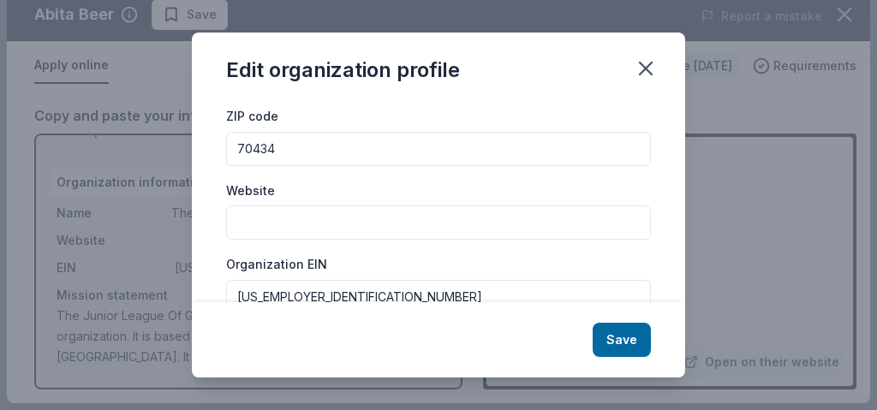
click at [249, 221] on input "Website" at bounding box center [438, 223] width 425 height 34
paste input "https://covington.jl.org/carnival-couture/"
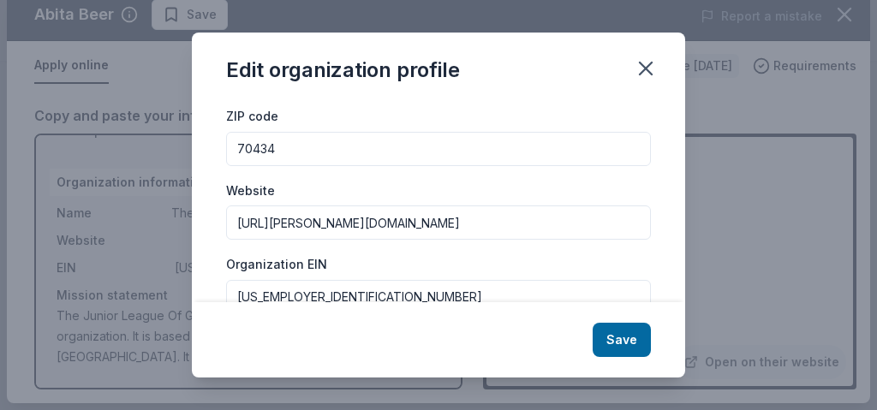
click at [236, 220] on input "https://covington.jl.org/carnival-couture/" at bounding box center [438, 223] width 425 height 34
paste input "70433 www.jlgc.net"
drag, startPoint x: 288, startPoint y: 222, endPoint x: 182, endPoint y: 219, distance: 106.3
click at [182, 219] on div "Edit organization profile Changes made here will be reflected on your Account. …" at bounding box center [438, 205] width 877 height 410
click at [352, 225] on input "www.jlgc.net" at bounding box center [438, 223] width 425 height 34
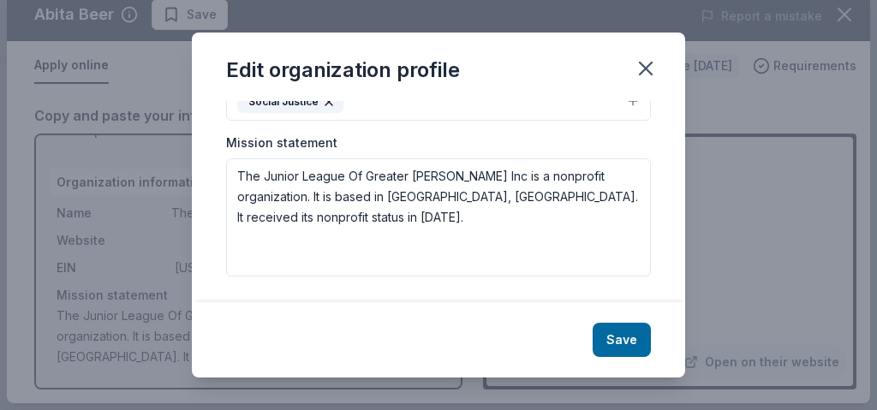
scroll to position [371, 0]
type input "www.jlgc.net"
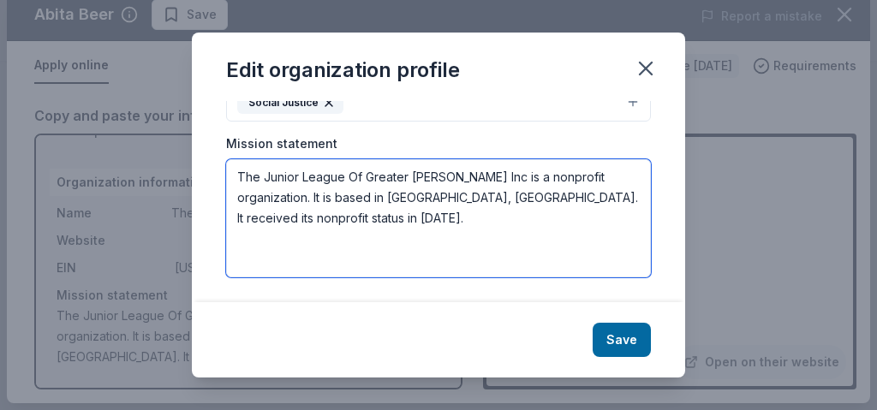
drag, startPoint x: 324, startPoint y: 220, endPoint x: 224, endPoint y: 175, distance: 110.1
click at [224, 175] on div "Changes made here will be reflected on your Account. Organization name The Juni…" at bounding box center [439, 201] width 494 height 201
click at [331, 219] on textarea "The Junior League Of Greater Covington Inc is a nonprofit organization. It is b…" at bounding box center [438, 218] width 425 height 118
paste textarea "The Junior League of Greater Covington is an organization of women whose missio…"
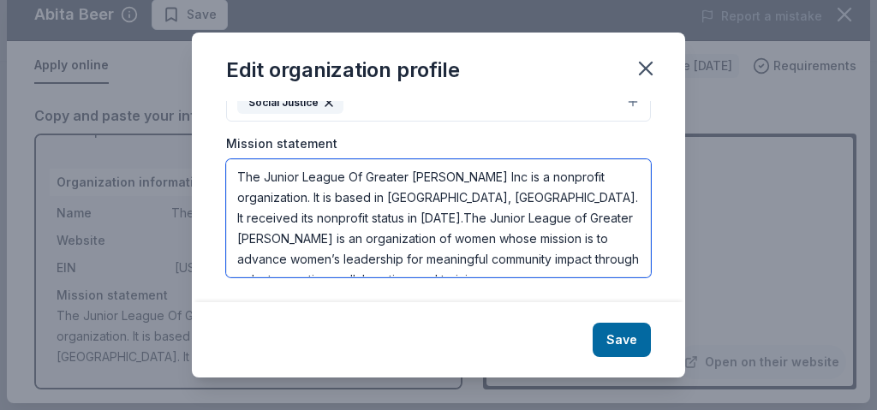
scroll to position [11, 0]
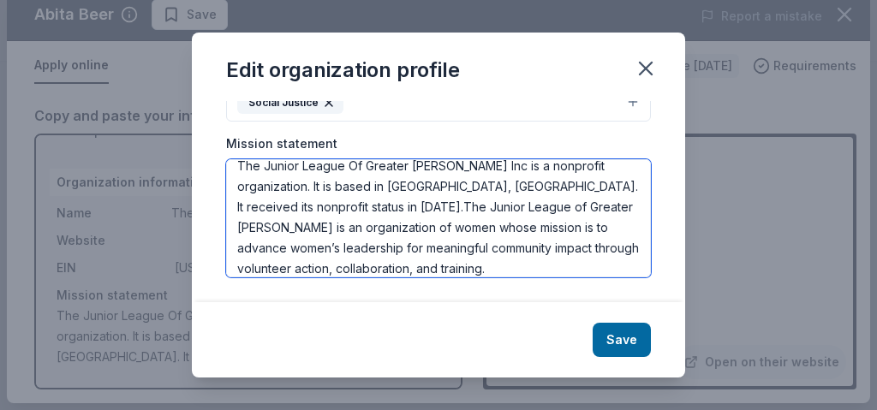
click at [320, 206] on textarea "The Junior League Of Greater Covington Inc is a nonprofit organization. It is b…" at bounding box center [438, 218] width 425 height 118
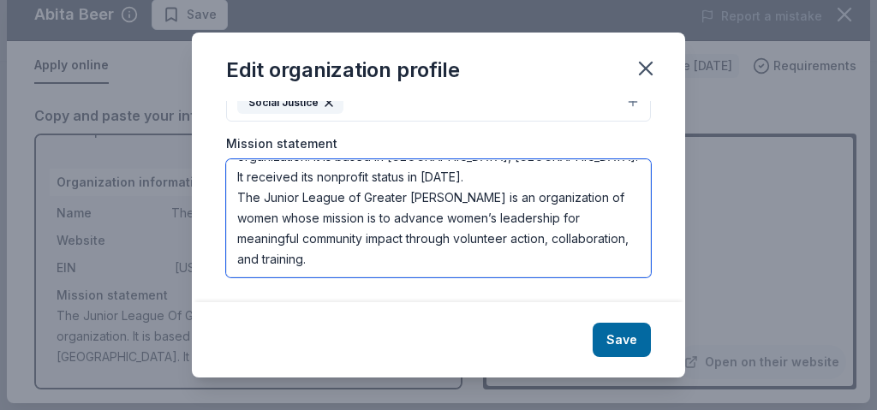
scroll to position [41, 0]
type textarea "The Junior League Of Greater Covington Inc is a nonprofit organization. It is b…"
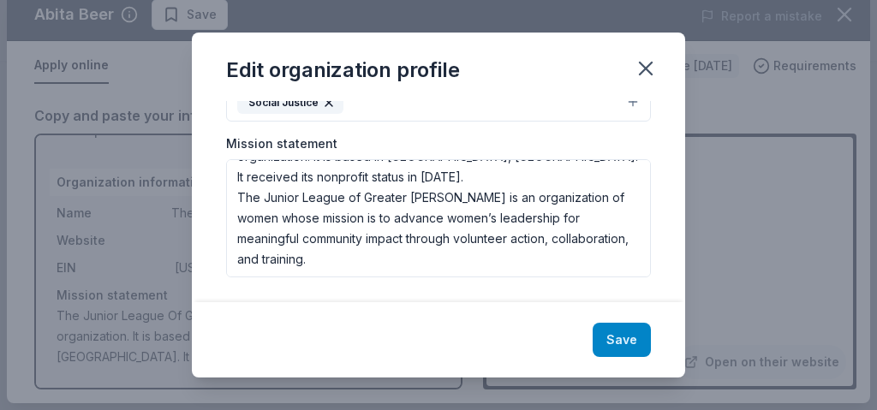
click at [629, 345] on button "Save" at bounding box center [622, 340] width 58 height 34
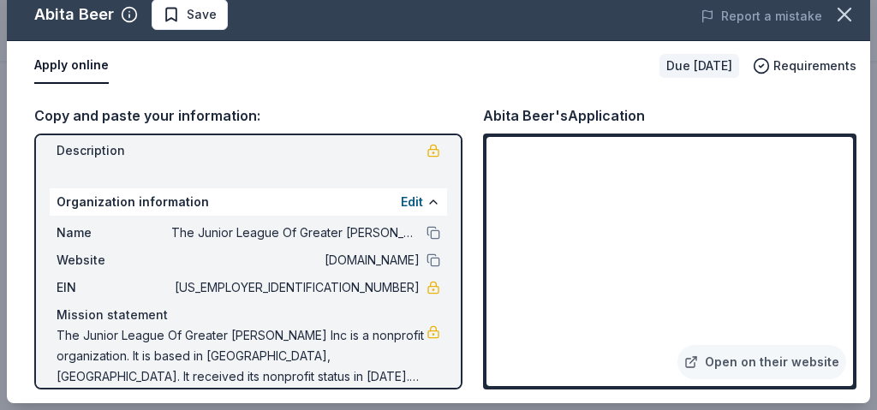
scroll to position [172, 0]
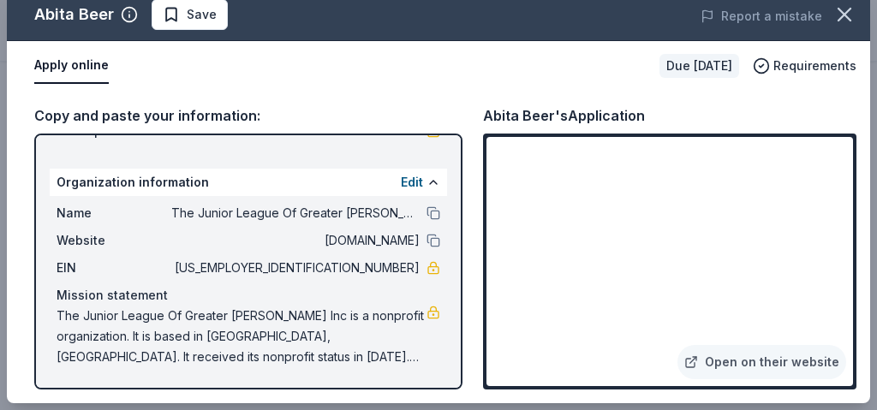
click at [478, 356] on div "Copy and paste your information: Event information Edit Name Junior League of G…" at bounding box center [439, 247] width 864 height 313
click at [383, 116] on div "Copy and paste your information:" at bounding box center [248, 116] width 428 height 22
click at [431, 178] on button at bounding box center [434, 183] width 14 height 14
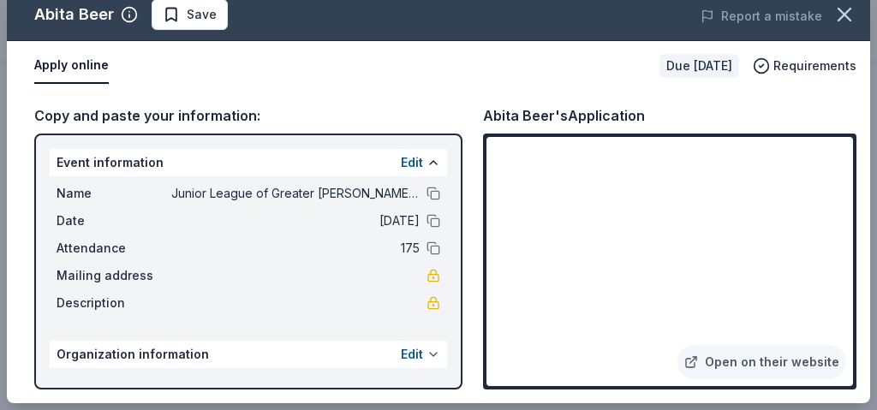
scroll to position [0, 0]
click at [432, 351] on button at bounding box center [434, 355] width 14 height 14
click at [435, 350] on button at bounding box center [434, 355] width 14 height 14
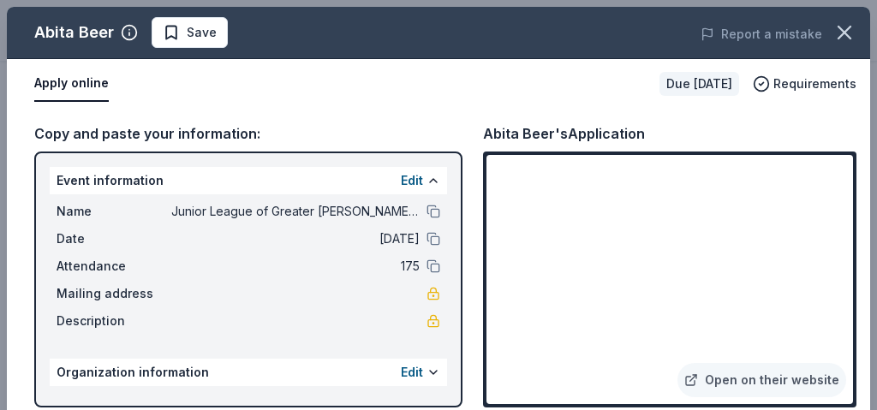
click at [464, 123] on div "Copy and paste your information: Event information Edit Name Junior League of G…" at bounding box center [439, 265] width 864 height 313
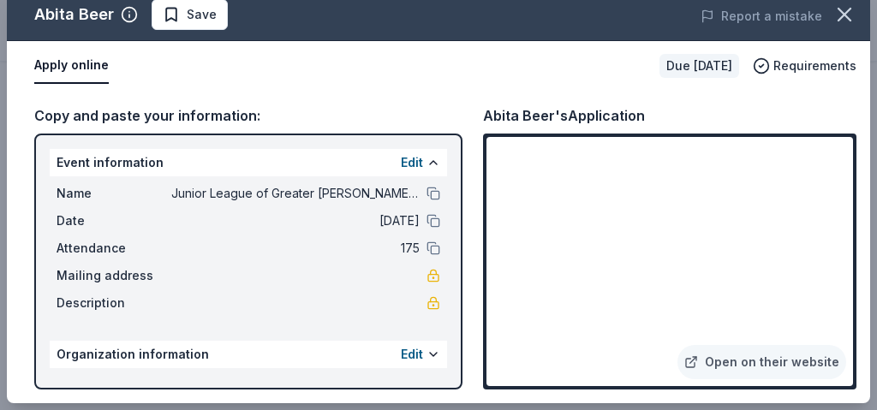
scroll to position [18, 0]
click at [178, 16] on span "Save" at bounding box center [190, 14] width 54 height 21
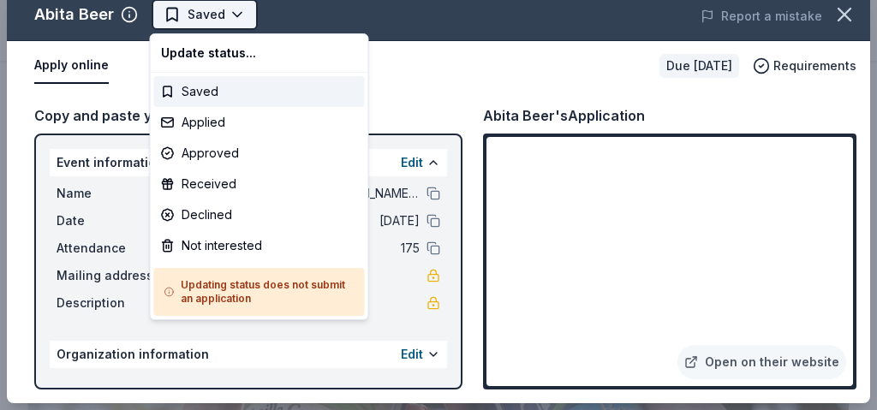
scroll to position [0, 0]
click at [231, 15] on body "Junior League of Greater Covington Carnival Couture Start free trial Earn Rewar…" at bounding box center [438, 205] width 877 height 410
click at [398, 87] on html "Junior League of Greater Covington Carnival Couture Saved Apply Due in 87 days …" at bounding box center [438, 205] width 877 height 410
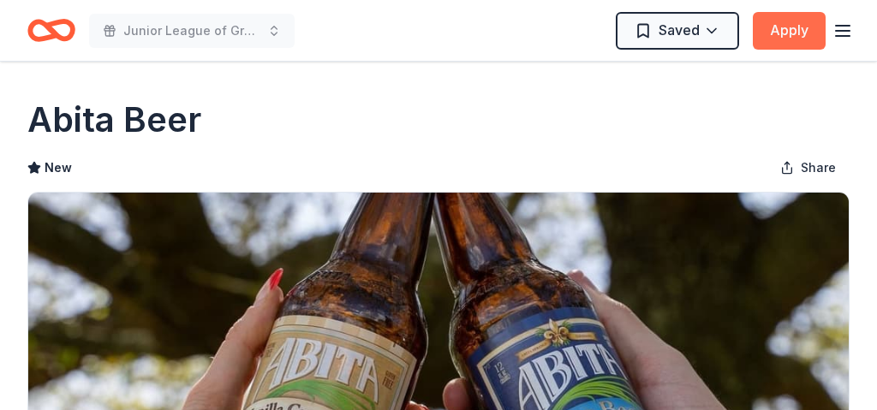
click at [803, 27] on button "Apply" at bounding box center [789, 31] width 73 height 38
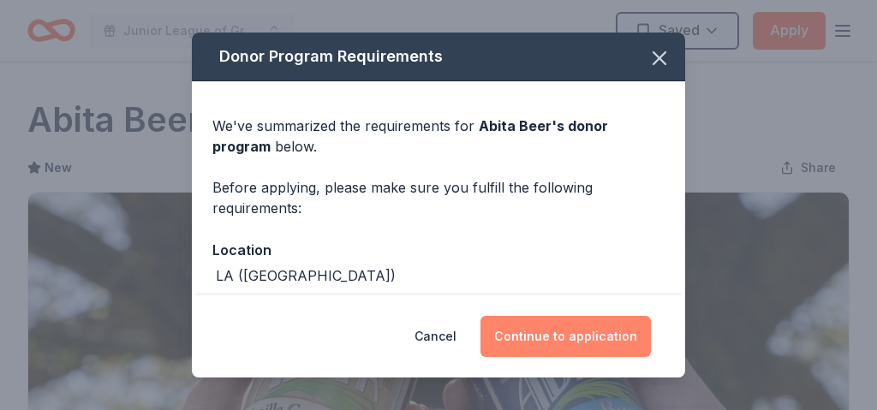
click at [574, 338] on button "Continue to application" at bounding box center [566, 336] width 171 height 41
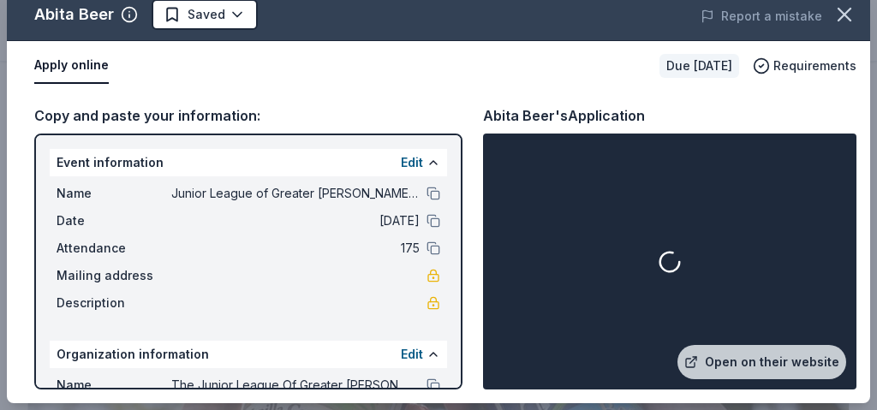
scroll to position [18, 0]
click at [846, 16] on icon "button" at bounding box center [845, 15] width 12 height 12
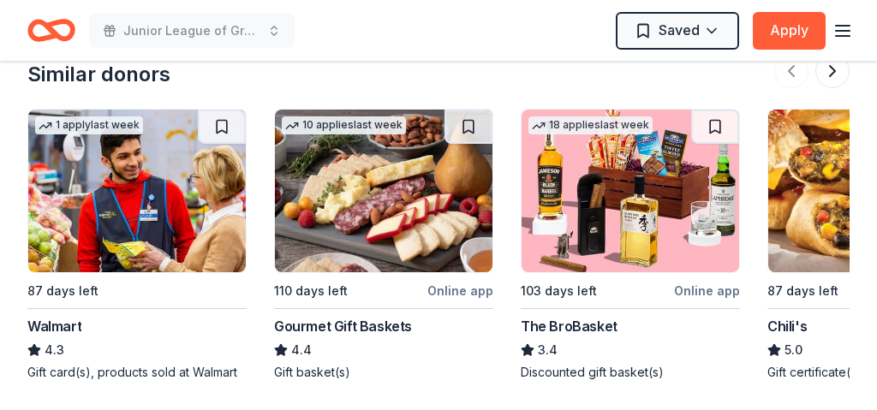
scroll to position [1674, 0]
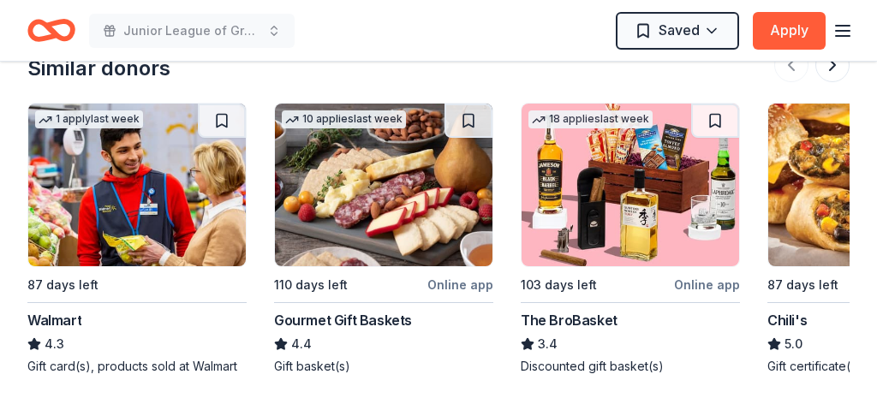
click at [704, 212] on img at bounding box center [631, 185] width 218 height 163
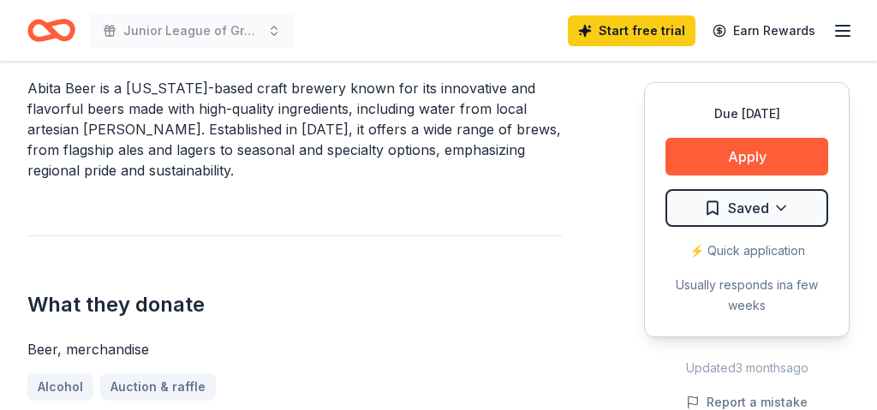
scroll to position [540, 0]
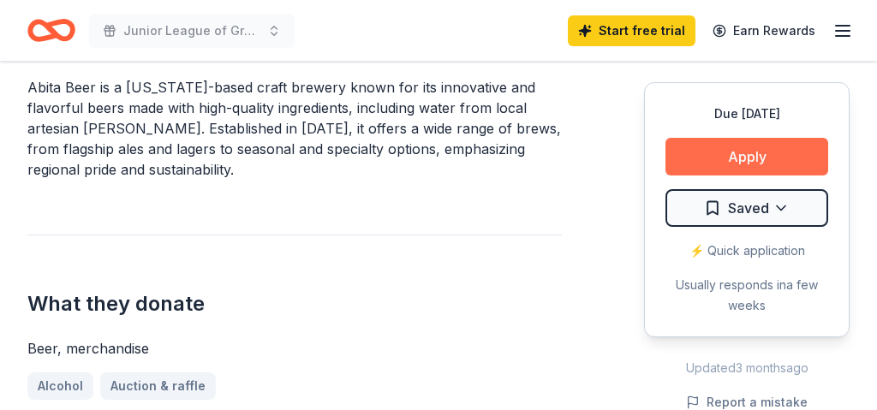
click at [706, 169] on button "Apply" at bounding box center [747, 157] width 163 height 38
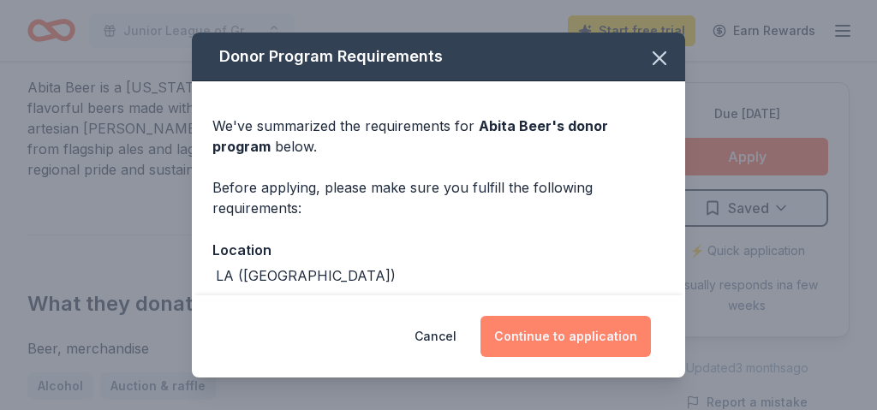
click at [563, 332] on button "Continue to application" at bounding box center [566, 336] width 171 height 41
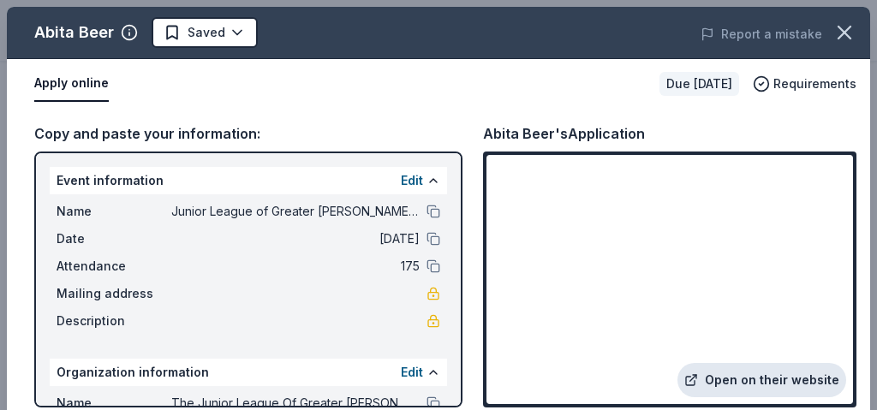
click at [752, 384] on link "Open on their website" at bounding box center [762, 380] width 169 height 34
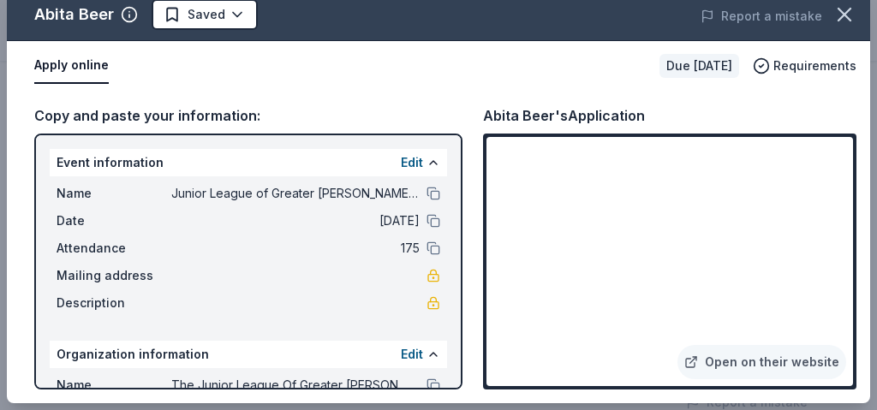
scroll to position [18, 0]
click at [422, 73] on div "Apply online" at bounding box center [340, 66] width 612 height 36
click at [475, 243] on div "Copy and paste your information: Event information Edit Name Junior League of G…" at bounding box center [439, 247] width 864 height 313
click at [846, 13] on icon "button" at bounding box center [845, 15] width 12 height 12
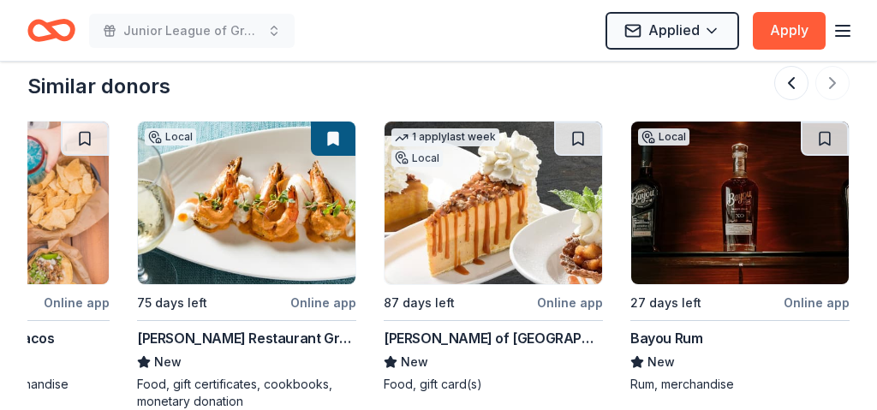
scroll to position [0, 1618]
click at [764, 213] on img at bounding box center [741, 203] width 218 height 163
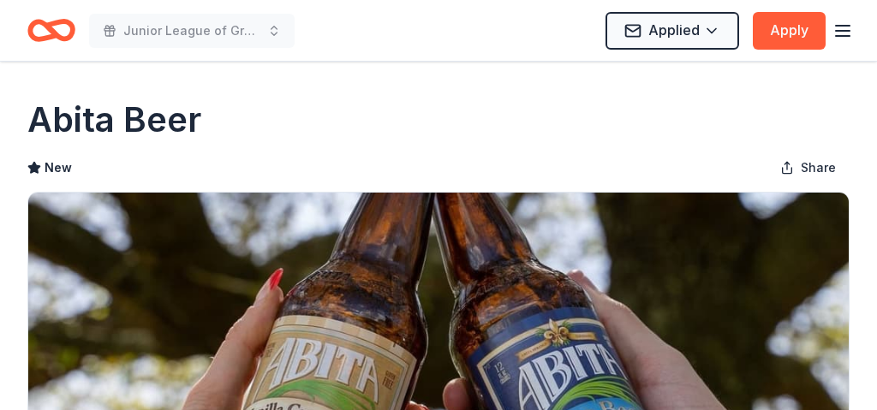
scroll to position [0, 0]
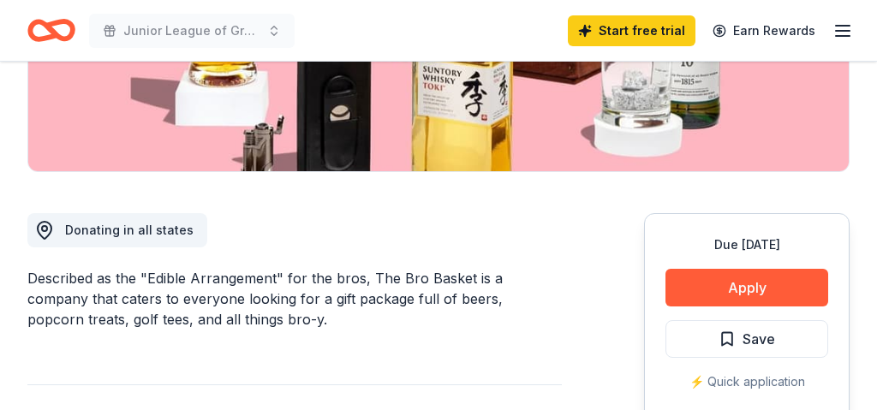
scroll to position [353, 0]
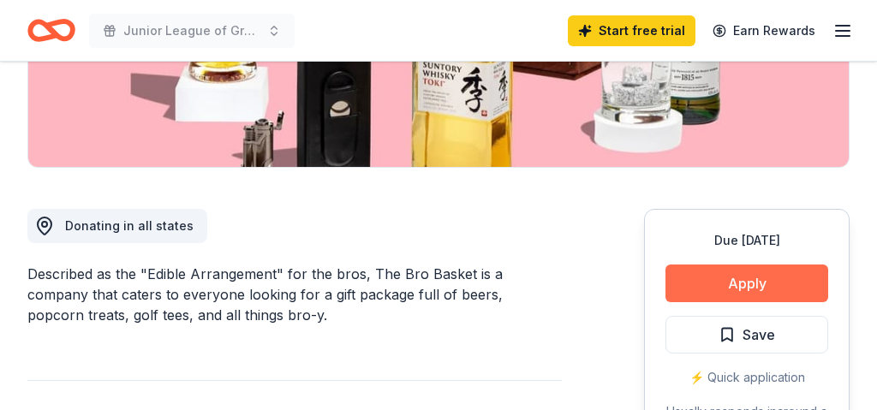
click at [727, 287] on button "Apply" at bounding box center [747, 284] width 163 height 38
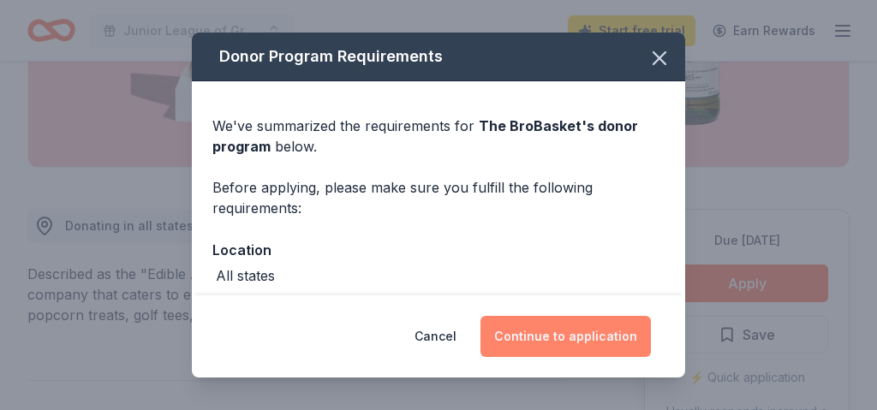
click at [555, 334] on button "Continue to application" at bounding box center [566, 336] width 171 height 41
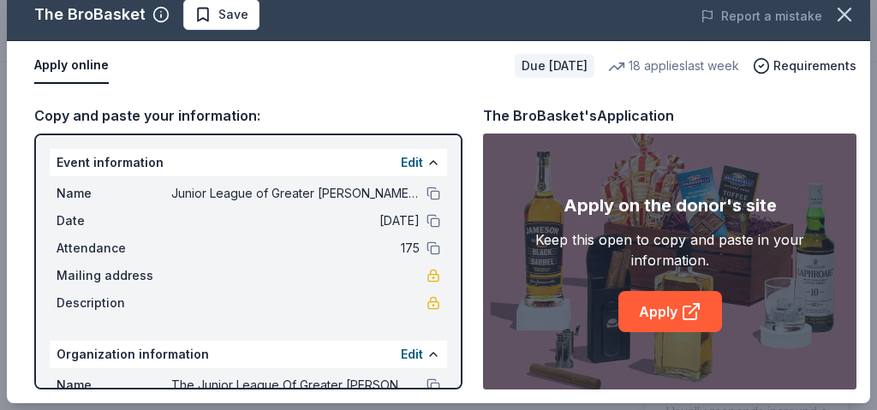
scroll to position [18, 0]
click at [434, 353] on button at bounding box center [434, 355] width 14 height 14
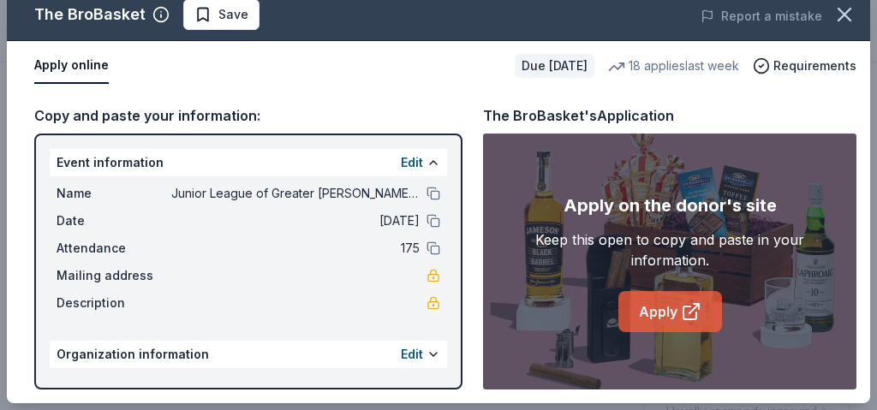
click at [672, 313] on link "Apply" at bounding box center [671, 311] width 104 height 41
click at [436, 353] on button at bounding box center [434, 355] width 14 height 14
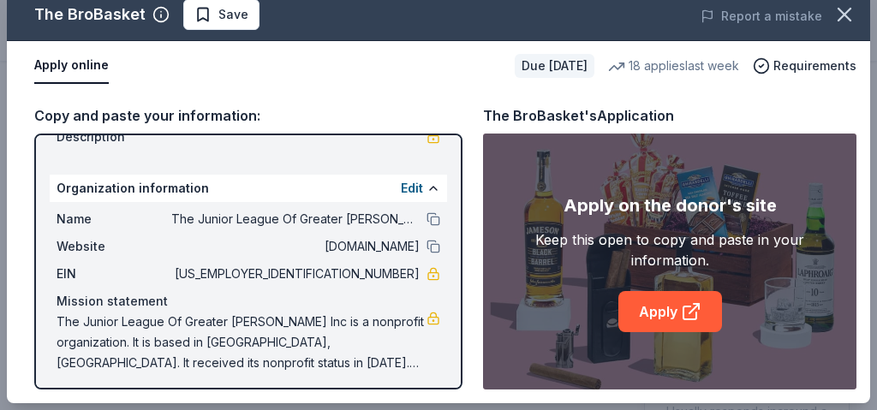
scroll to position [167, 0]
drag, startPoint x: 351, startPoint y: 272, endPoint x: 407, endPoint y: 278, distance: 56.0
click at [407, 278] on span "72-0838764" at bounding box center [295, 273] width 249 height 21
click at [407, 277] on span "72-0838764" at bounding box center [295, 273] width 249 height 21
click at [406, 277] on span "72-0838764" at bounding box center [295, 273] width 249 height 21
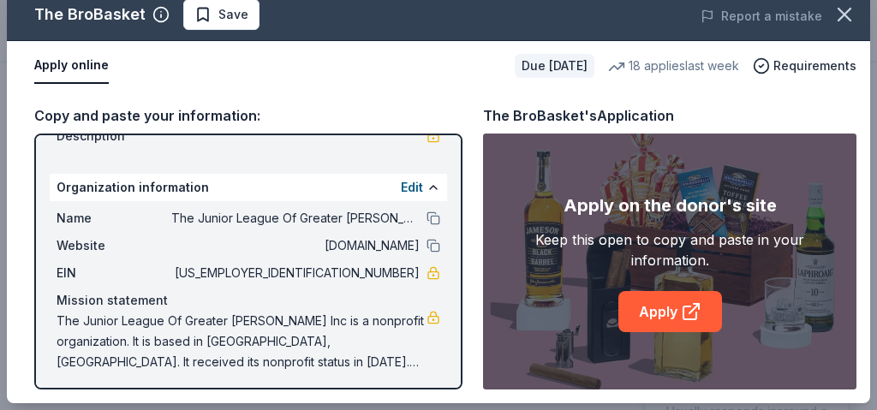
click at [406, 277] on span "72-0838764" at bounding box center [295, 273] width 249 height 21
click at [384, 267] on span "72-0838764" at bounding box center [295, 273] width 249 height 21
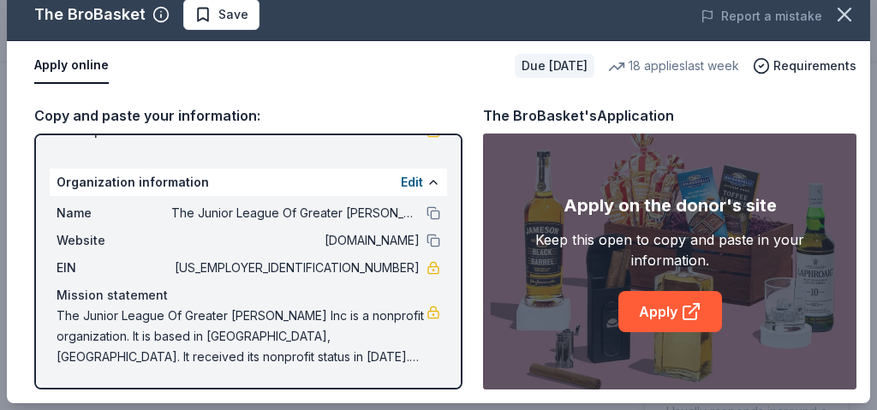
scroll to position [172, 0]
click at [414, 184] on button "Edit" at bounding box center [412, 182] width 22 height 21
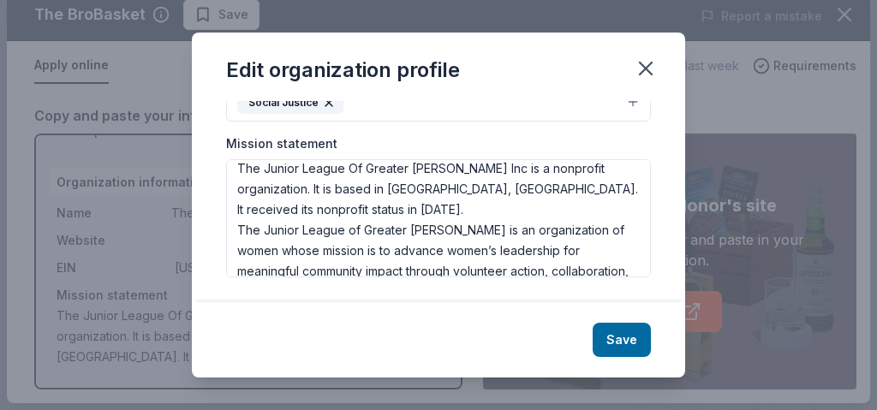
scroll to position [0, 0]
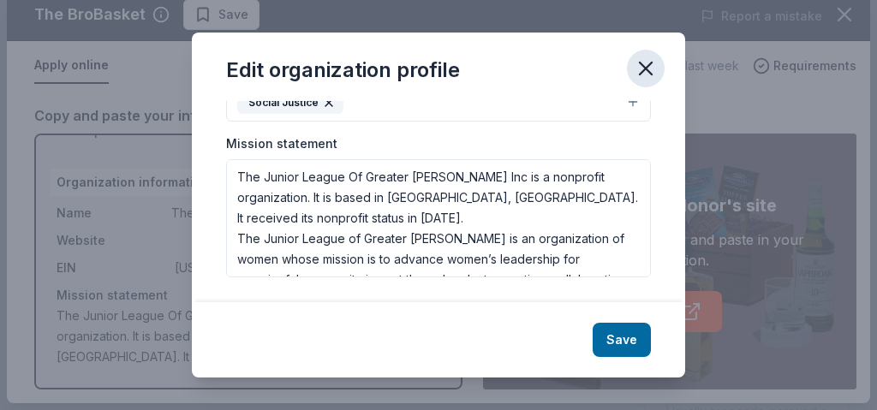
click at [648, 68] on icon "button" at bounding box center [646, 69] width 12 height 12
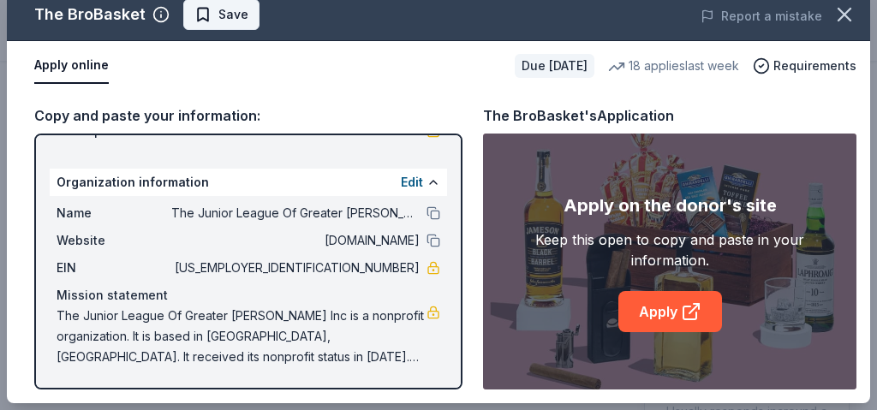
click at [228, 5] on span "Save" at bounding box center [234, 14] width 30 height 21
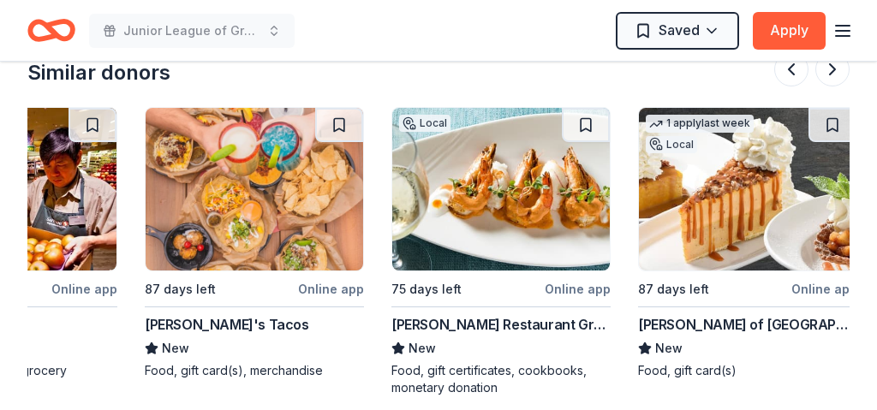
scroll to position [0, 1387]
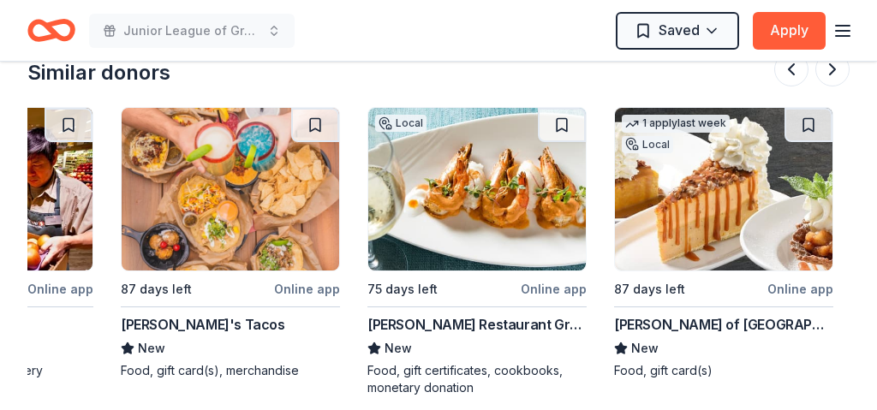
click at [493, 171] on img at bounding box center [477, 189] width 218 height 163
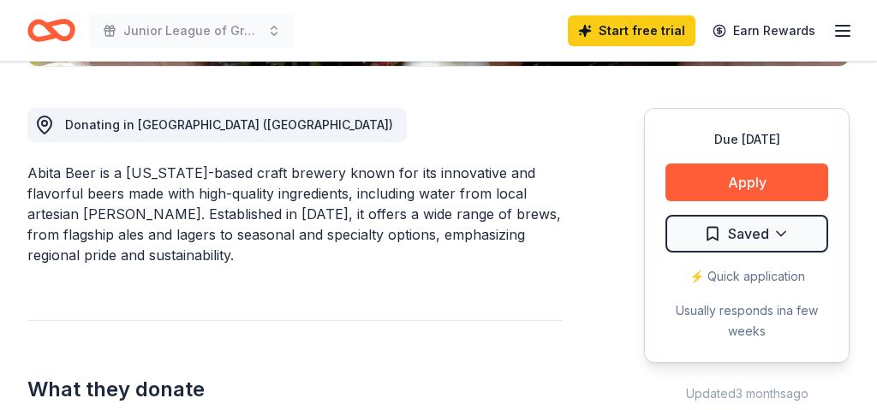
scroll to position [458, 0]
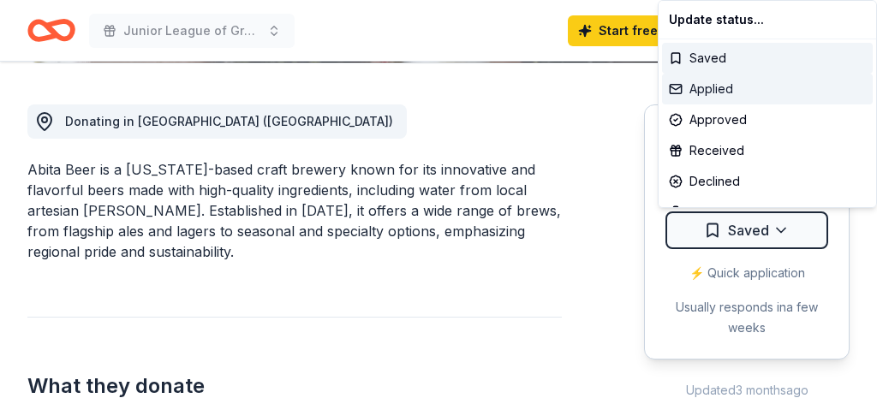
click at [746, 89] on div "Applied" at bounding box center [767, 89] width 211 height 31
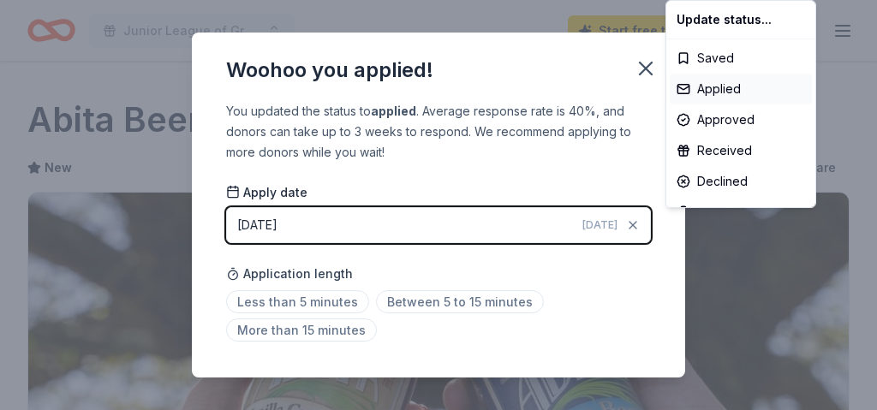
click at [423, 305] on html "Junior League of Greater [PERSON_NAME] [DATE] Couture Start free trial Earn Rew…" at bounding box center [438, 205] width 877 height 410
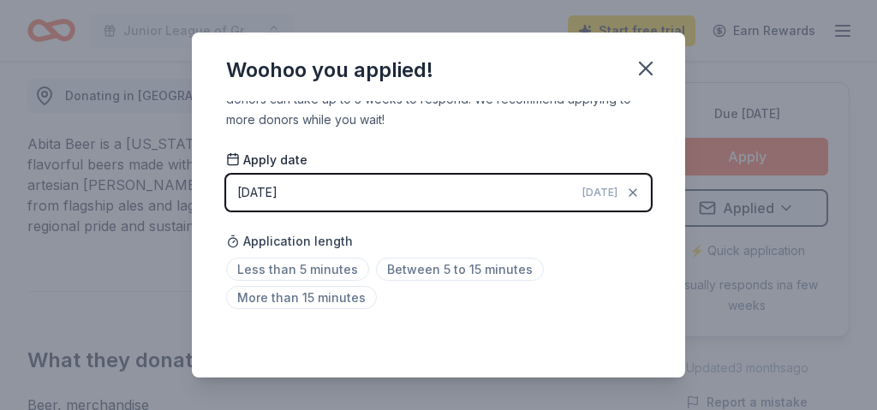
scroll to position [33, 0]
click at [641, 69] on icon "button" at bounding box center [646, 69] width 24 height 24
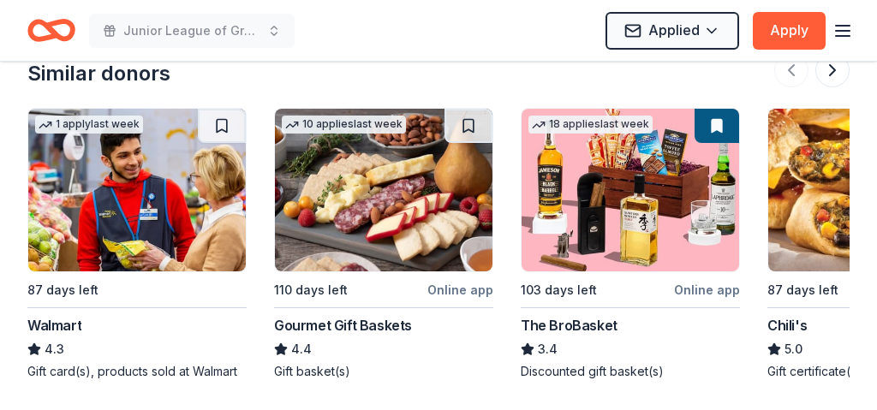
scroll to position [0, 0]
click at [427, 216] on img at bounding box center [384, 190] width 218 height 163
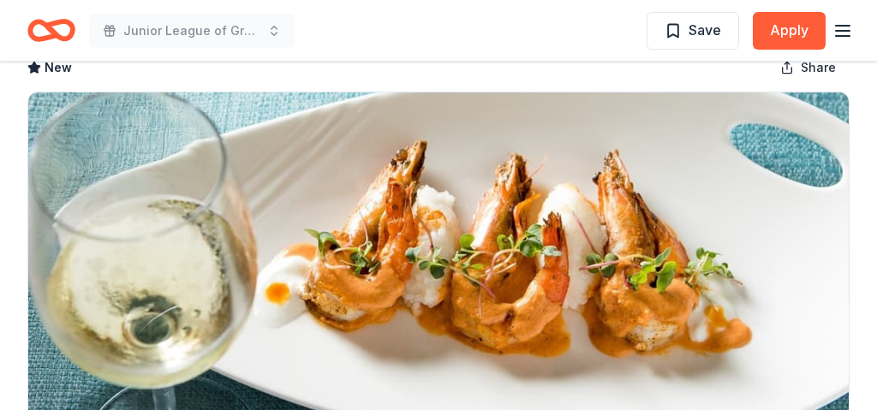
scroll to position [105, 0]
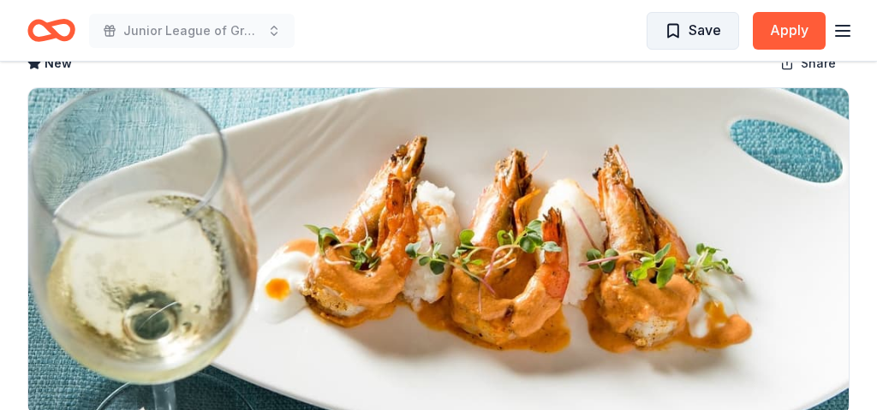
click at [695, 32] on span "Save" at bounding box center [705, 30] width 33 height 22
click at [711, 28] on html "Junior League of Greater [PERSON_NAME] [DATE] Couture Saved Apply Due [DATE] Sh…" at bounding box center [438, 100] width 877 height 410
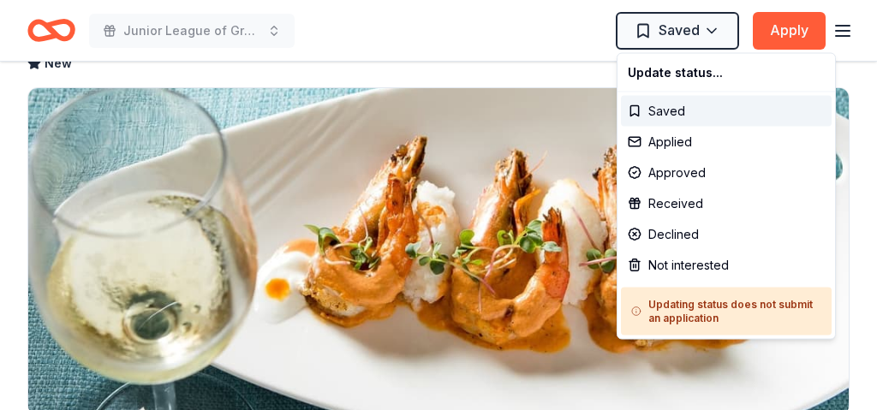
click at [787, 33] on html "Junior League of Greater [PERSON_NAME] [DATE] Couture Saved Apply Due [DATE] Sh…" at bounding box center [438, 100] width 877 height 410
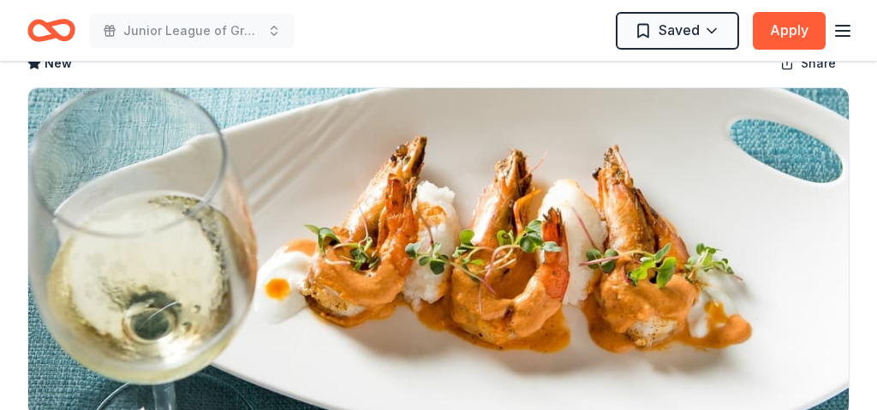
click at [787, 33] on button "Apply" at bounding box center [789, 31] width 73 height 38
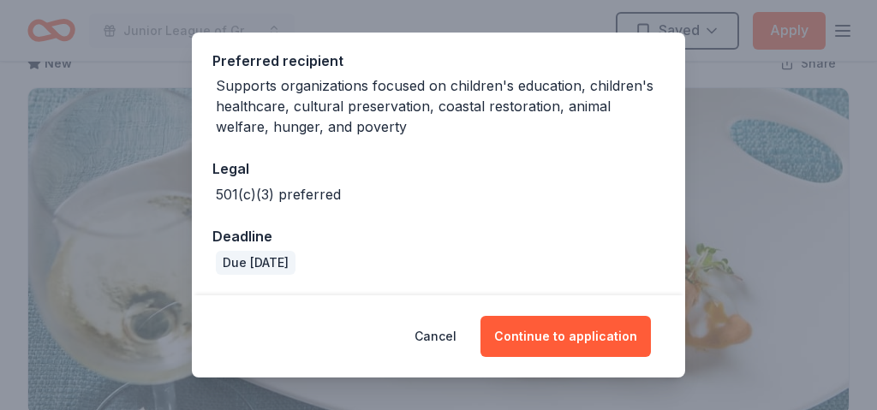
scroll to position [256, 0]
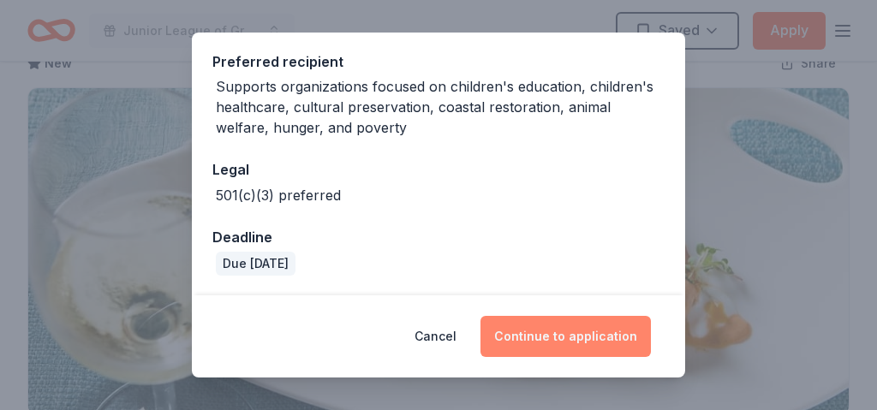
click at [566, 329] on button "Continue to application" at bounding box center [566, 336] width 171 height 41
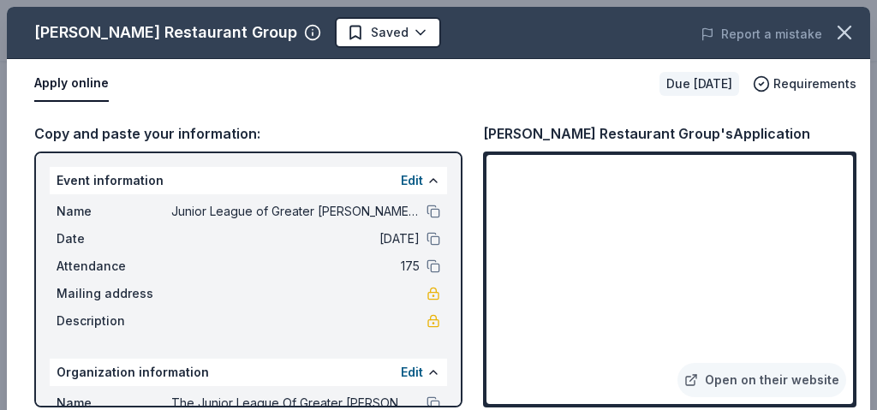
click at [247, 213] on span "Junior League of Greater [PERSON_NAME] [DATE] Couture" at bounding box center [295, 211] width 249 height 21
click at [434, 212] on button at bounding box center [434, 212] width 14 height 14
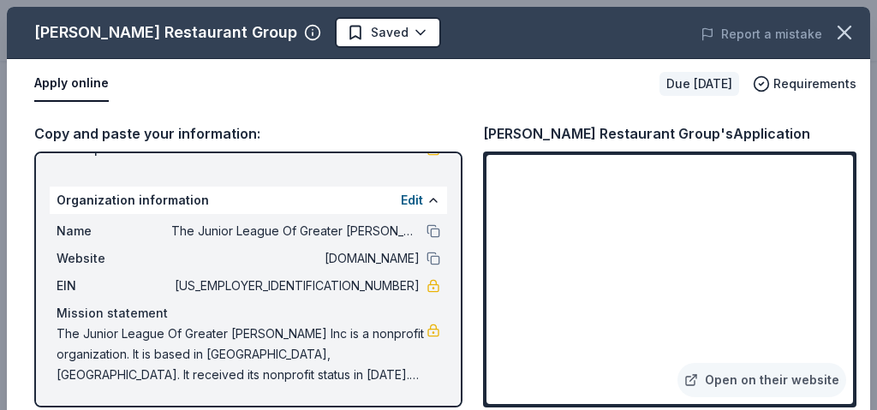
scroll to position [172, 0]
click at [115, 332] on span "The Junior League Of Greater [PERSON_NAME] Inc is a nonprofit organization. It …" at bounding box center [242, 355] width 370 height 62
click at [410, 199] on button "Edit" at bounding box center [412, 200] width 22 height 21
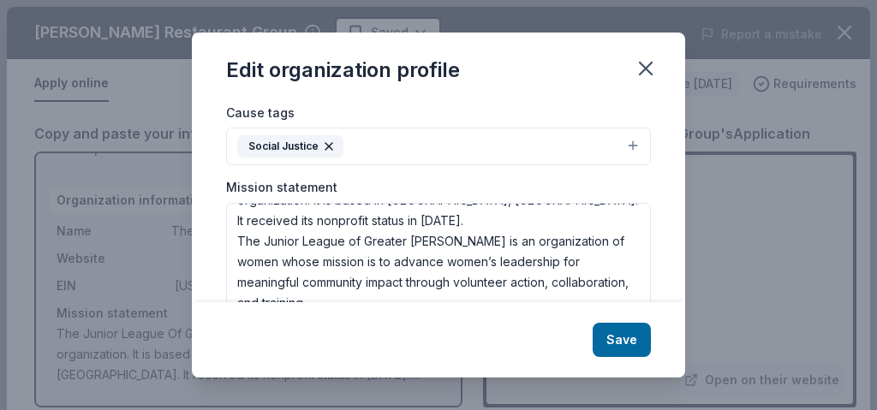
scroll to position [340, 0]
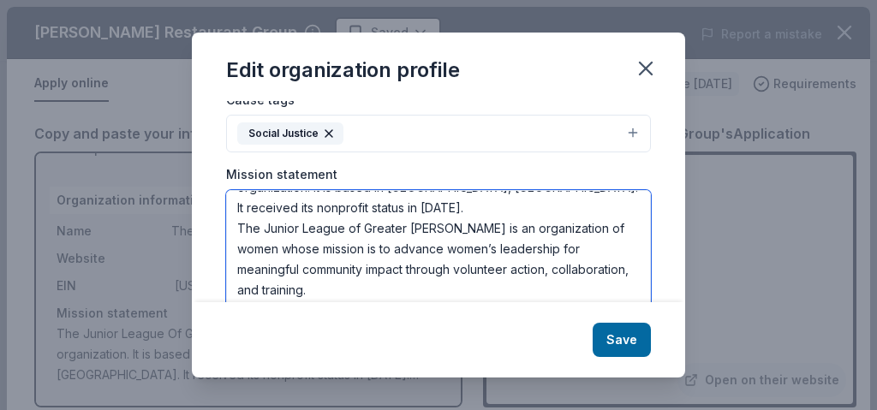
click at [326, 285] on textarea "The Junior League Of Greater [PERSON_NAME] Inc is a nonprofit organization. It …" at bounding box center [438, 249] width 425 height 118
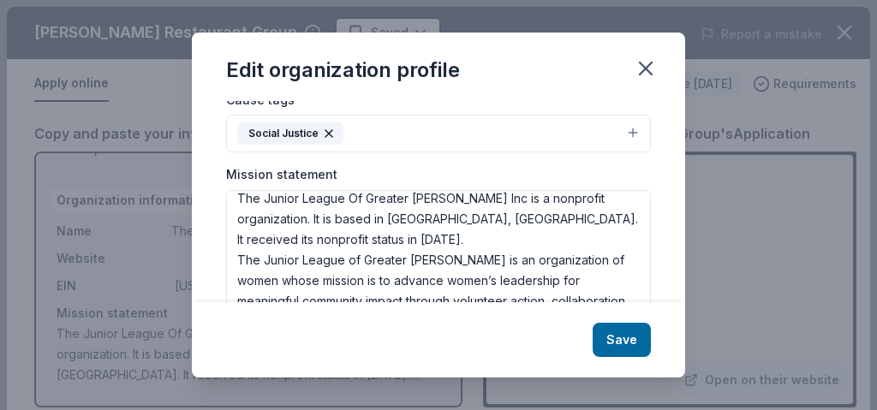
click at [764, 290] on div "Edit organization profile Changes made here will be reflected on your Account. …" at bounding box center [438, 205] width 877 height 410
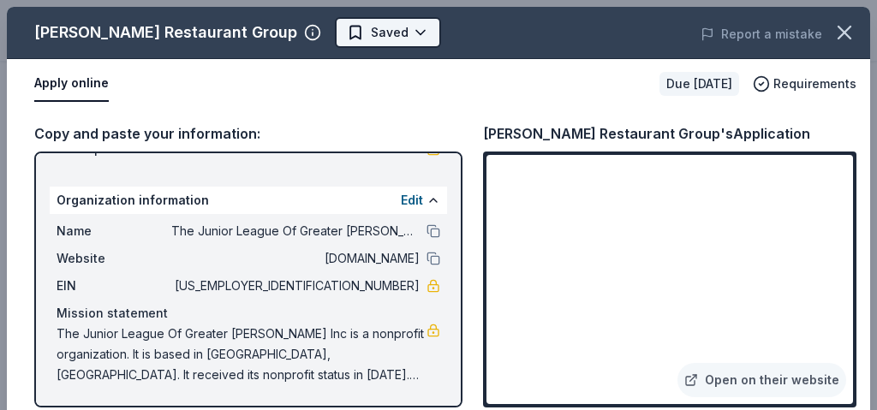
scroll to position [0, 0]
click at [402, 31] on button "Saved" at bounding box center [388, 32] width 106 height 31
click at [398, 30] on html "Junior League of Greater Covington Carnival Couture Saved Apply Due in 75 days …" at bounding box center [438, 205] width 877 height 410
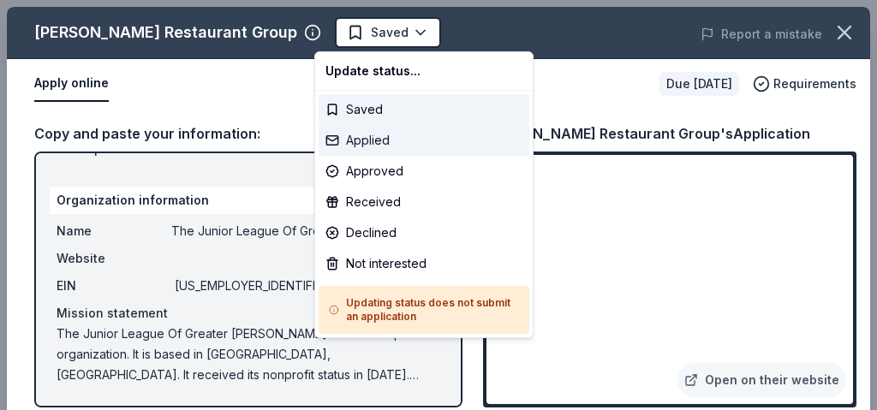
click at [385, 142] on div "Applied" at bounding box center [424, 140] width 211 height 31
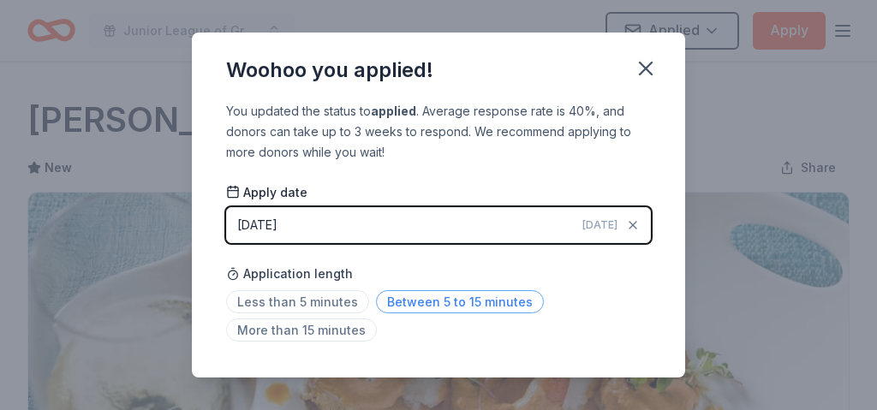
click at [446, 302] on span "Between 5 to 15 minutes" at bounding box center [460, 301] width 168 height 23
click at [651, 62] on icon "button" at bounding box center [646, 69] width 24 height 24
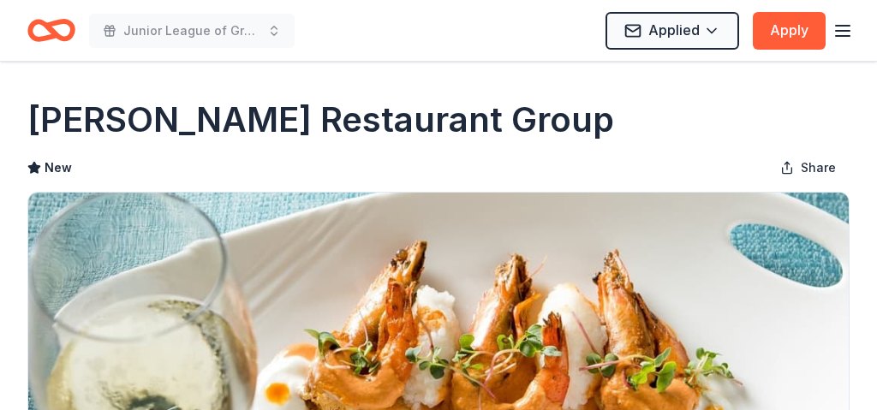
click at [841, 29] on icon "button" at bounding box center [843, 31] width 21 height 21
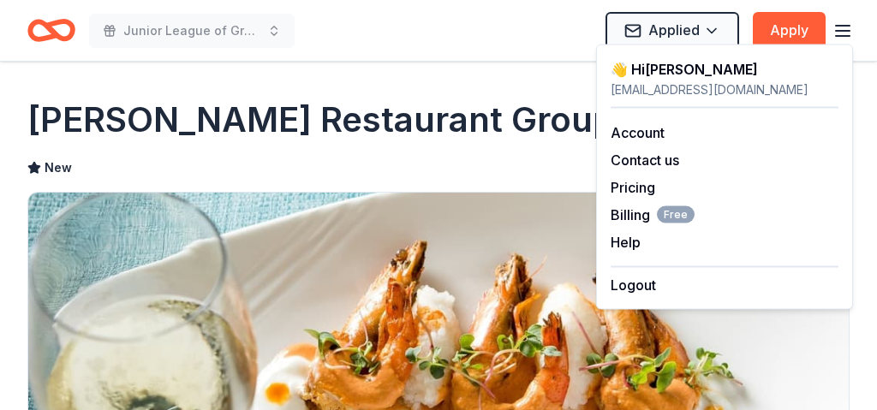
click at [657, 90] on div "blaylockamy@yahoo.com" at bounding box center [725, 90] width 228 height 21
click at [661, 83] on div "blaylockamy@yahoo.com" at bounding box center [725, 90] width 228 height 21
click at [482, 26] on div "Junior League of Greater Covington Carnival Couture Applied Apply" at bounding box center [438, 30] width 823 height 40
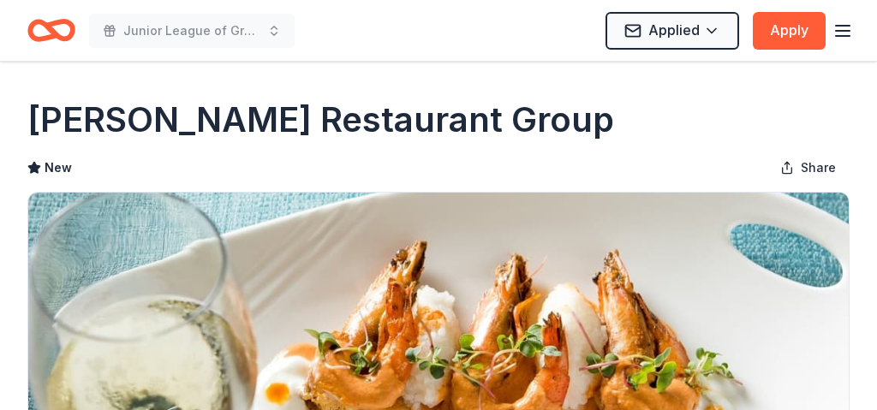
click at [365, 54] on div "Junior League of Greater Covington Carnival Couture Applied Apply" at bounding box center [438, 30] width 877 height 61
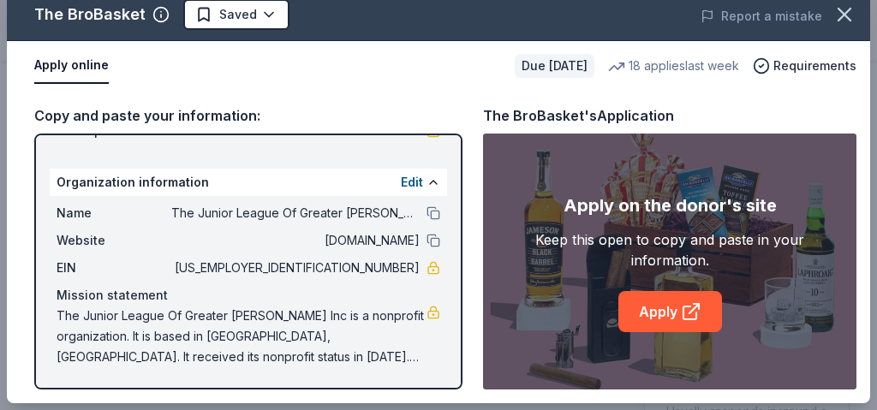
scroll to position [18, 0]
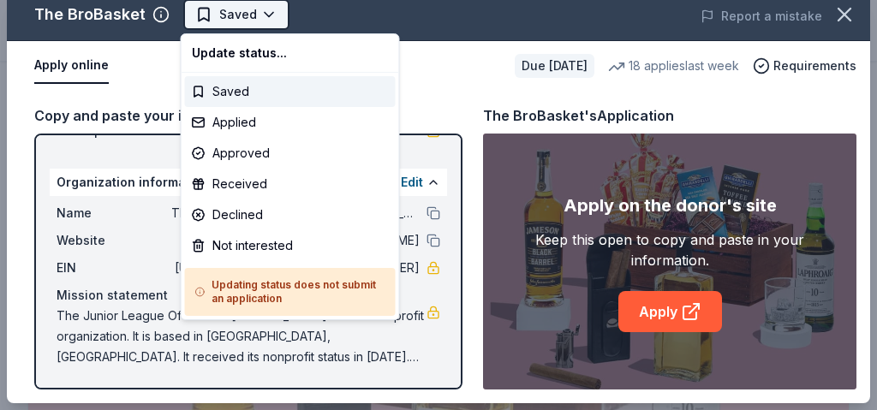
click at [267, 13] on body "Junior League of Greater Covington Carnival Couture Start free trial Earn Rewar…" at bounding box center [438, 205] width 877 height 410
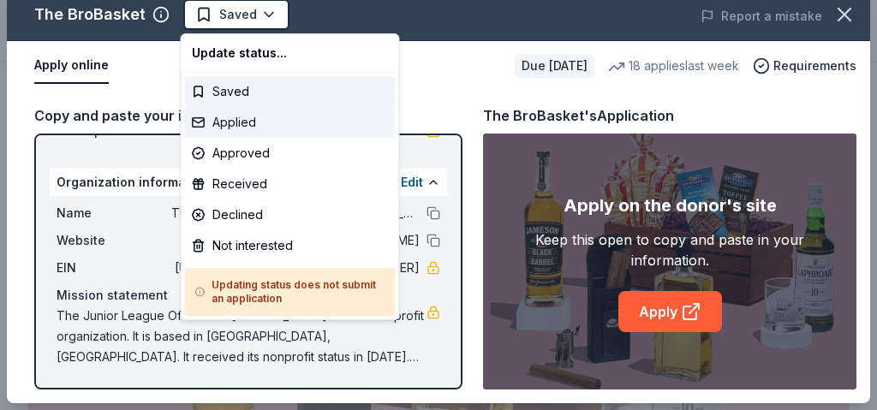
click at [252, 125] on div "Applied" at bounding box center [290, 122] width 211 height 31
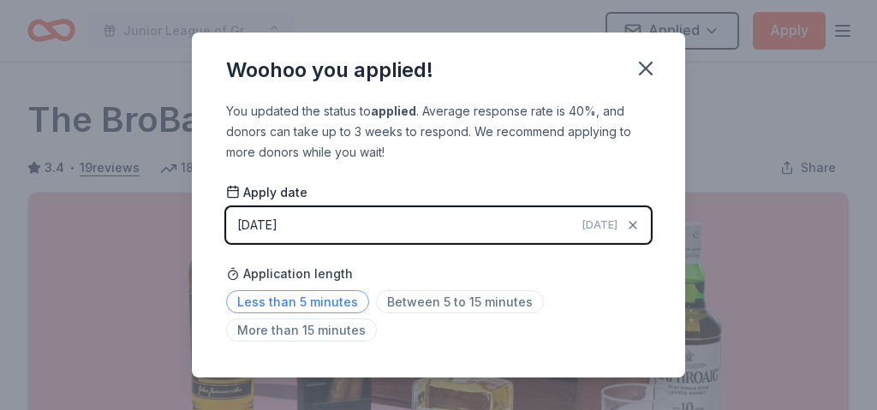
click at [304, 303] on span "Less than 5 minutes" at bounding box center [297, 301] width 143 height 23
click at [648, 64] on icon "button" at bounding box center [646, 69] width 24 height 24
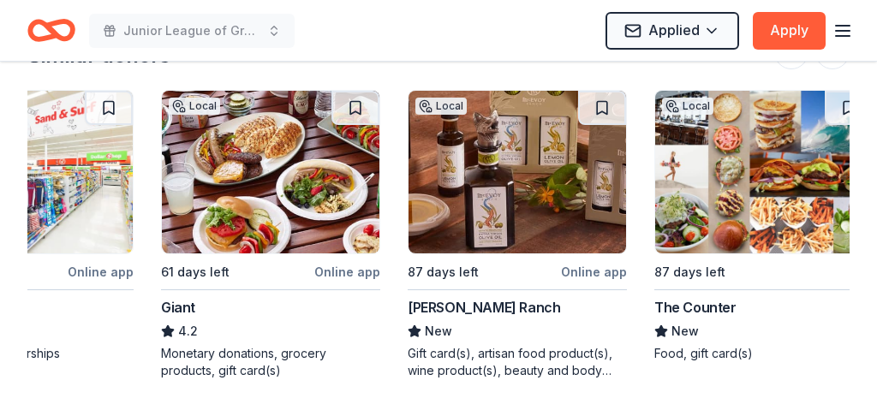
scroll to position [0, 117]
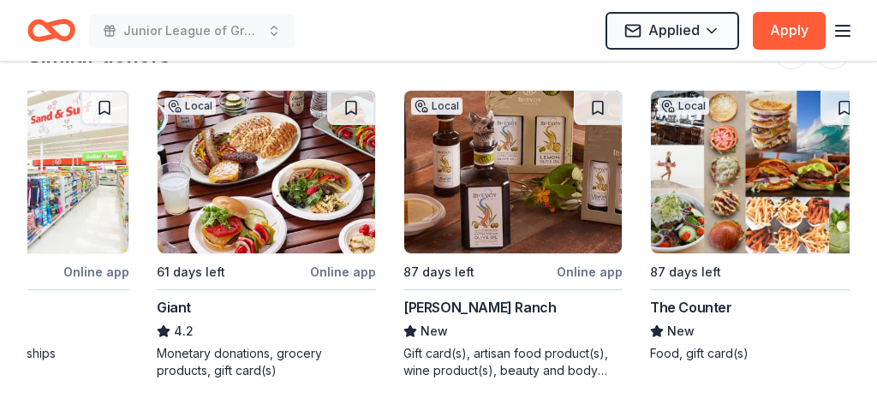
click at [530, 195] on img at bounding box center [513, 172] width 218 height 163
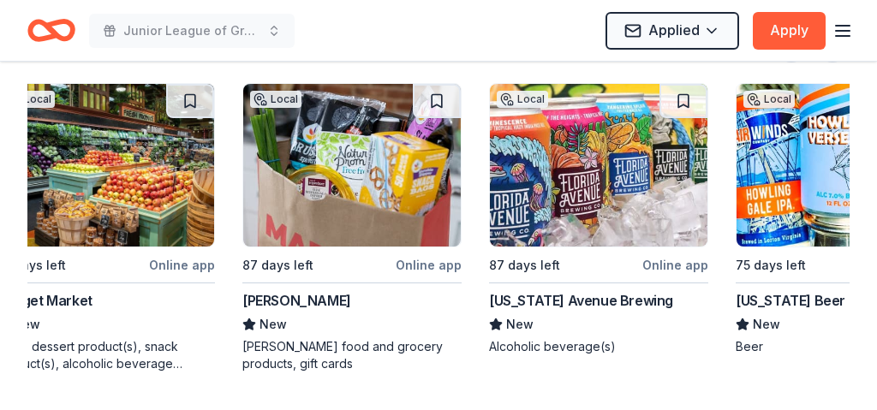
scroll to position [0, 1268]
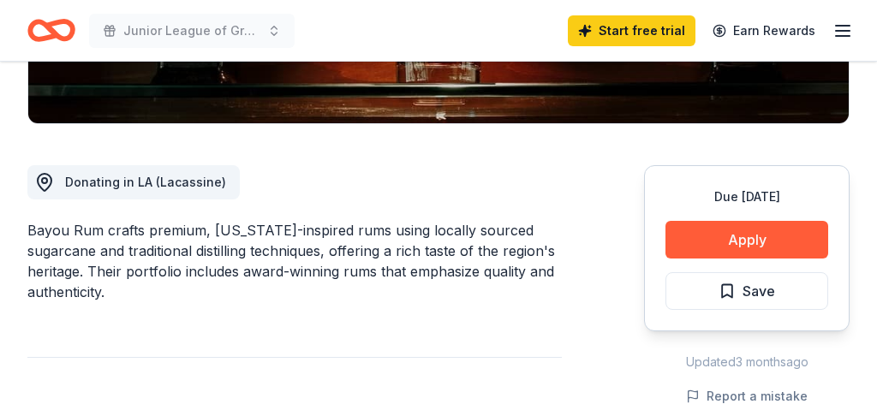
scroll to position [403, 0]
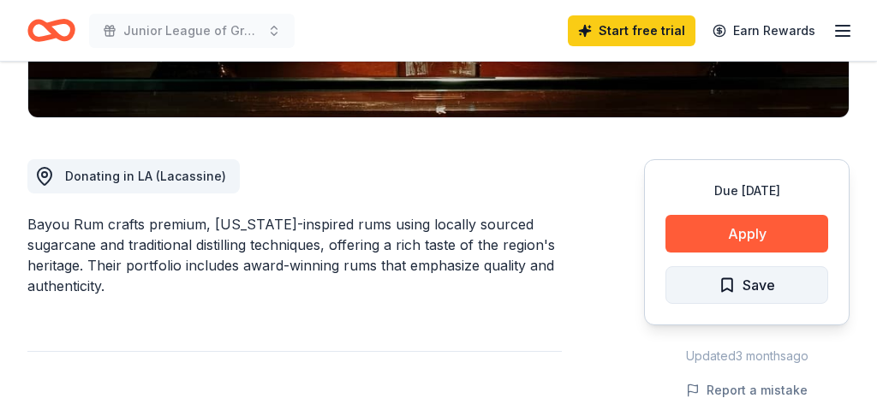
click at [754, 287] on span "Save" at bounding box center [759, 285] width 33 height 22
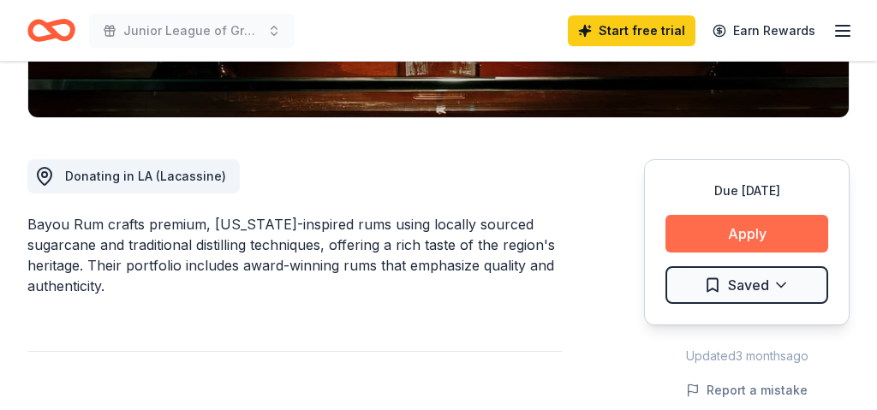
click at [752, 233] on button "Apply" at bounding box center [747, 234] width 163 height 38
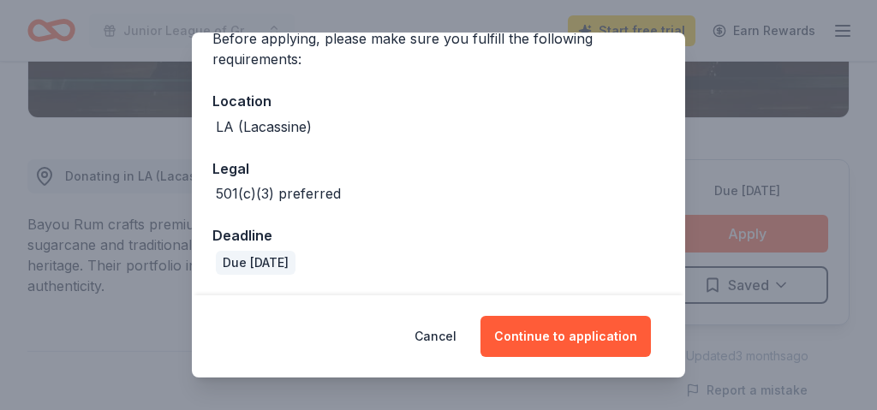
scroll to position [148, 0]
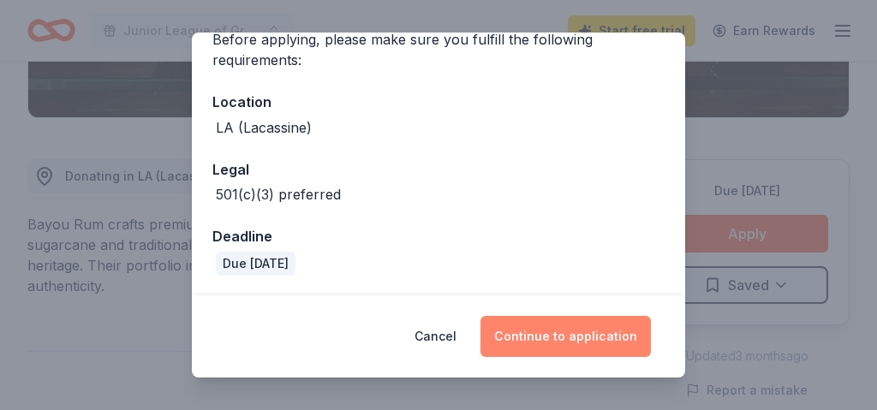
click at [593, 336] on button "Continue to application" at bounding box center [566, 336] width 171 height 41
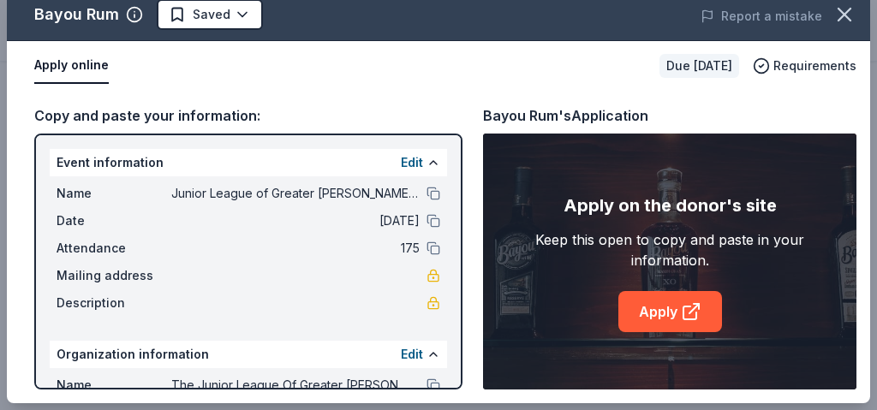
scroll to position [18, 0]
click at [681, 319] on icon at bounding box center [691, 312] width 21 height 21
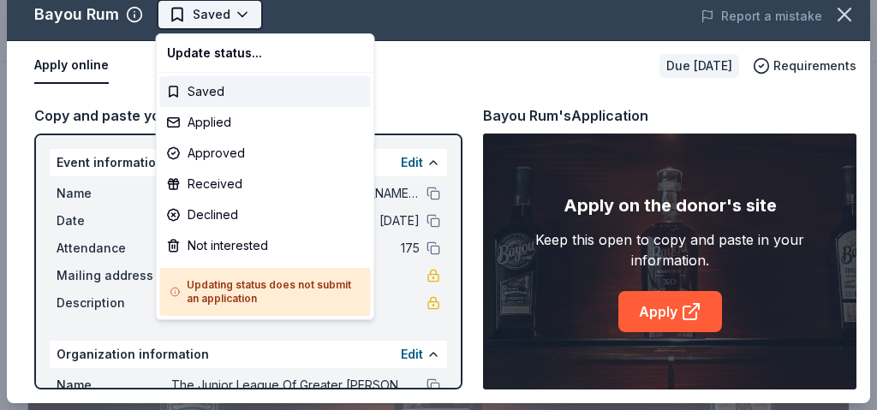
click at [242, 12] on html "Junior League of Greater [PERSON_NAME] [DATE] Couture Saved Apply Due [DATE] Sh…" at bounding box center [438, 205] width 877 height 410
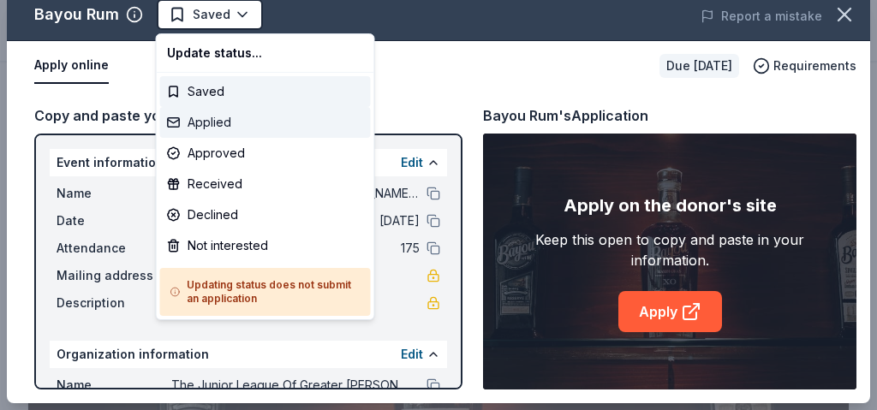
click at [229, 127] on div "Applied" at bounding box center [265, 122] width 211 height 31
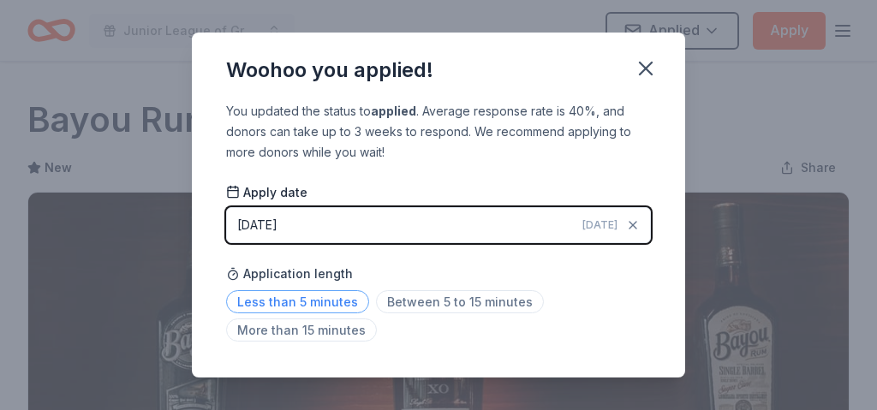
click at [262, 305] on span "Less than 5 minutes" at bounding box center [297, 301] width 143 height 23
click at [648, 70] on icon "button" at bounding box center [646, 69] width 12 height 12
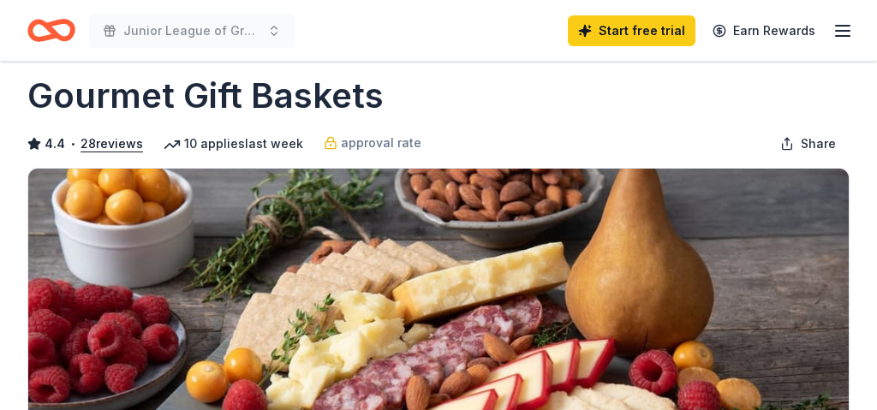
scroll to position [70, 0]
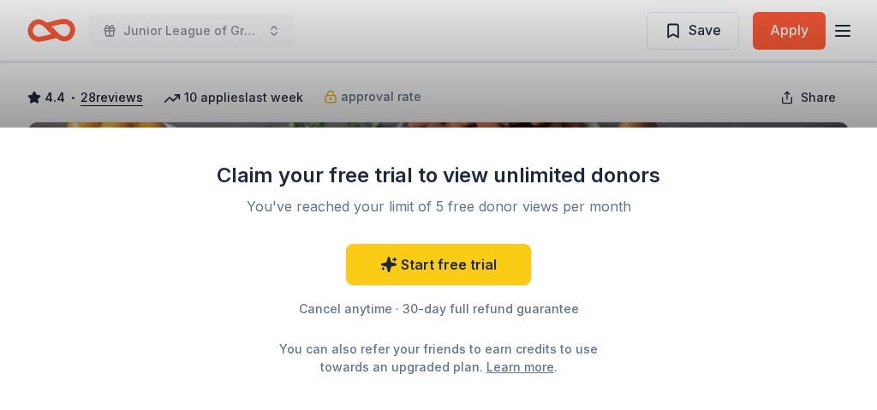
click at [590, 90] on div "Claim your free trial to view unlimited donors You've reached your limit of 5 f…" at bounding box center [438, 205] width 877 height 410
click at [692, 81] on div "Claim your free trial to view unlimited donors You've reached your limit of 5 f…" at bounding box center [438, 205] width 877 height 410
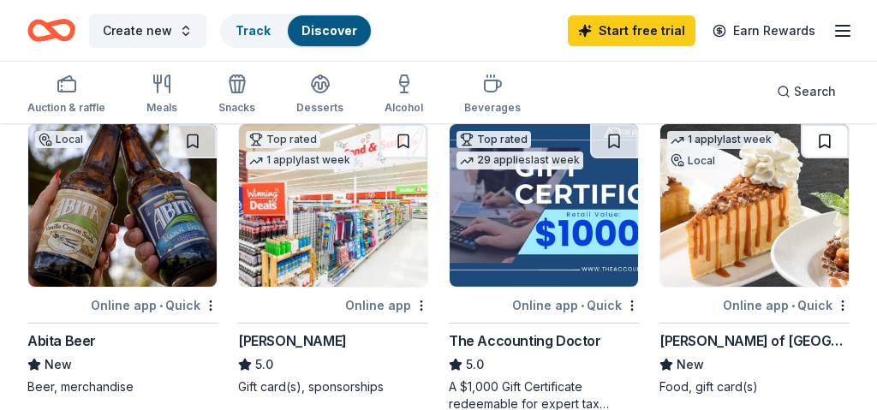
scroll to position [143, 0]
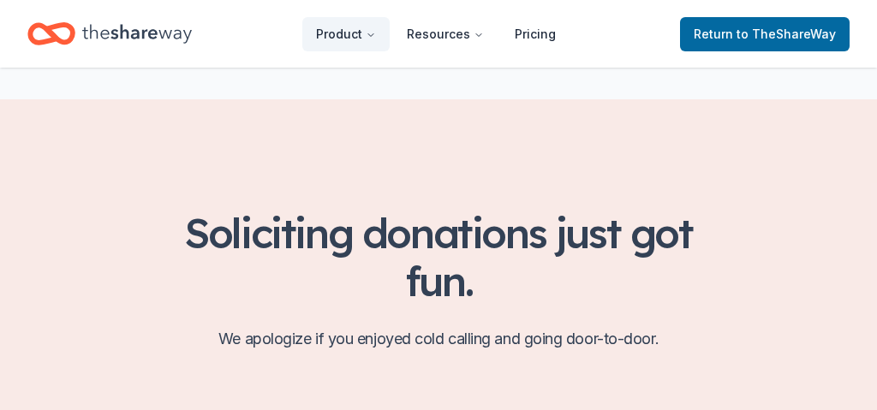
scroll to position [470, 0]
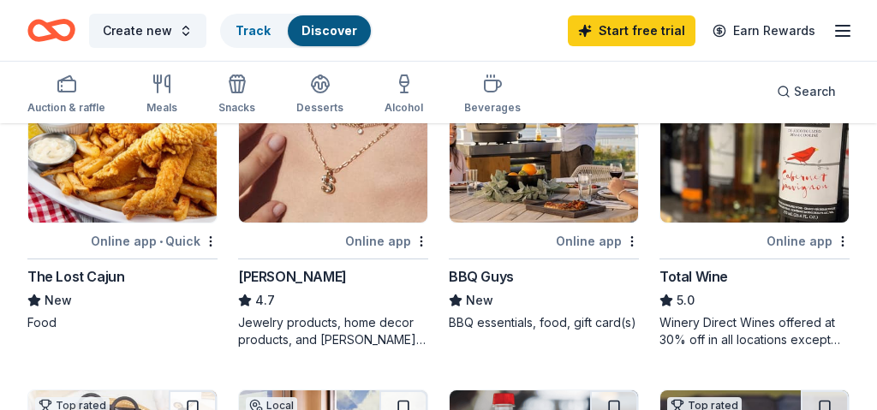
scroll to position [530, 0]
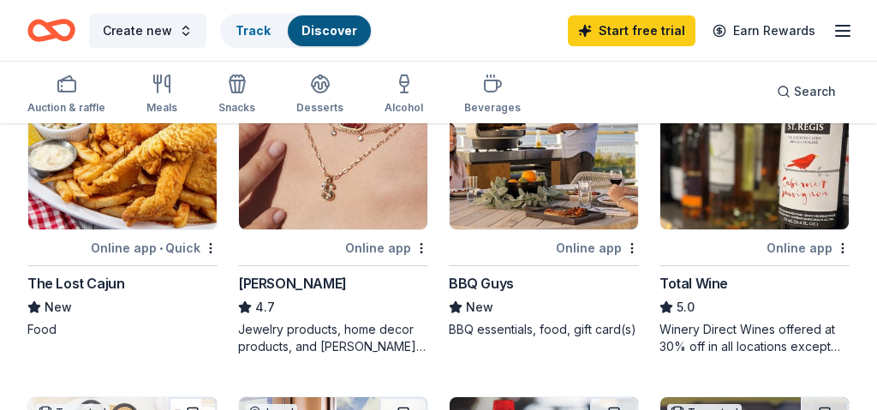
click at [765, 176] on img at bounding box center [755, 148] width 189 height 163
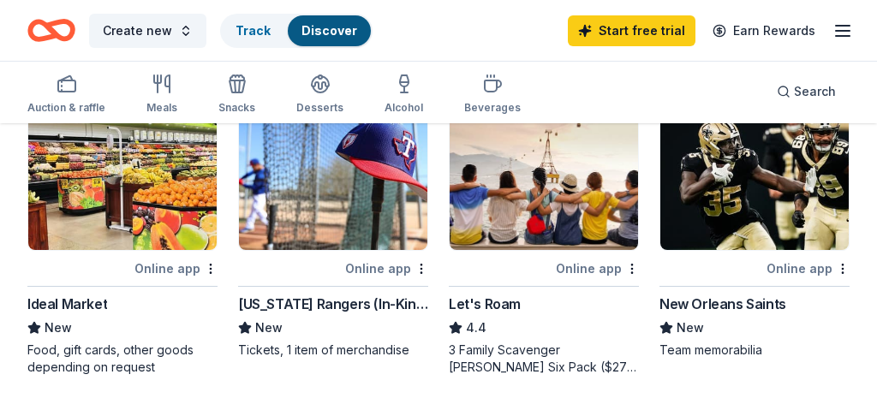
scroll to position [1175, 0]
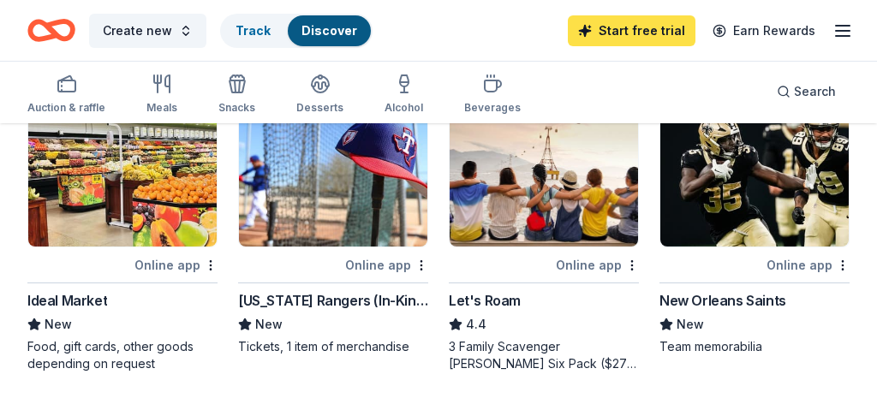
click at [624, 28] on link "Start free trial" at bounding box center [632, 30] width 128 height 31
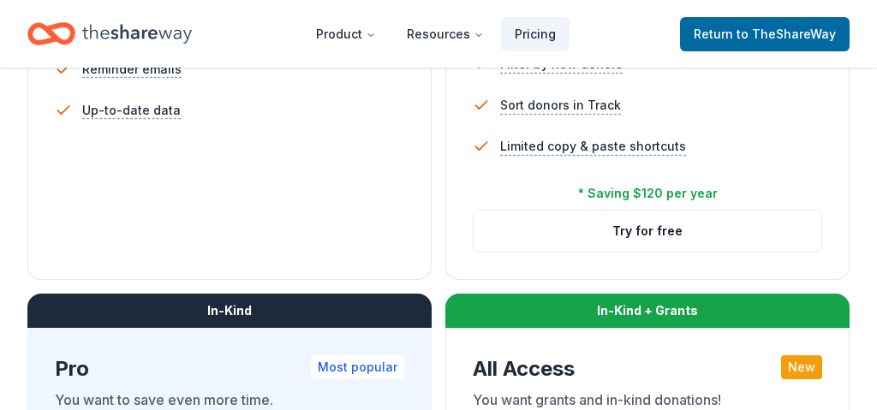
scroll to position [698, 0]
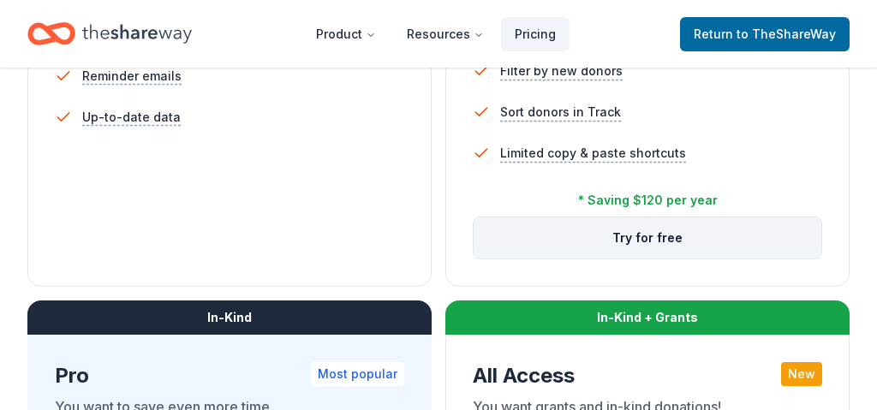
click at [703, 240] on button "Try for free" at bounding box center [648, 238] width 348 height 41
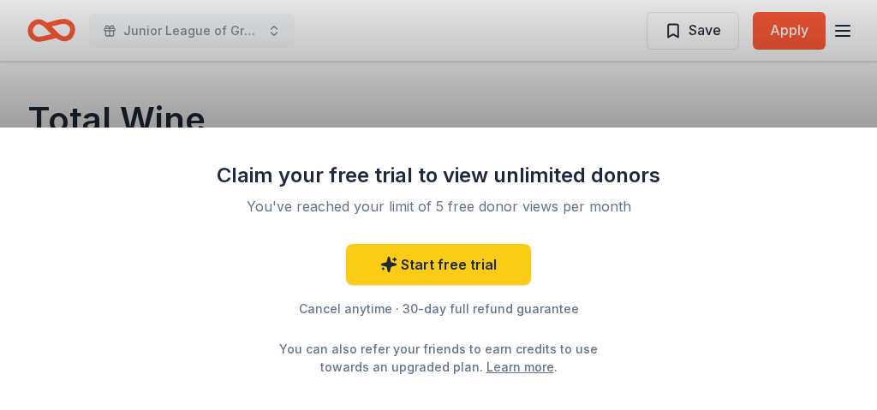
scroll to position [3, 0]
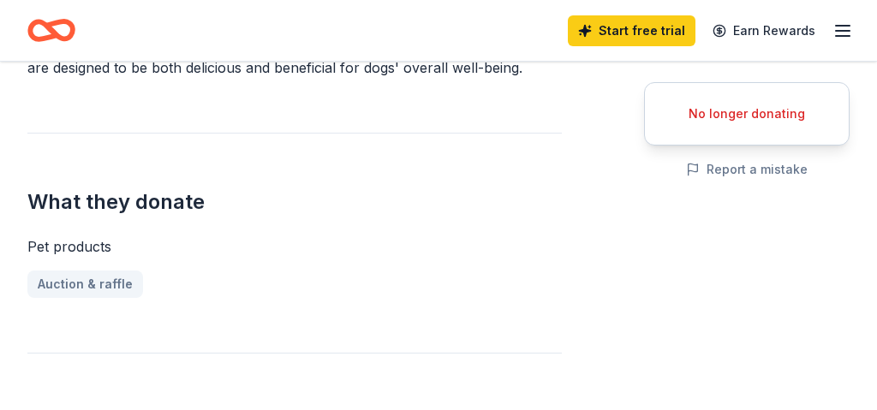
scroll to position [574, 0]
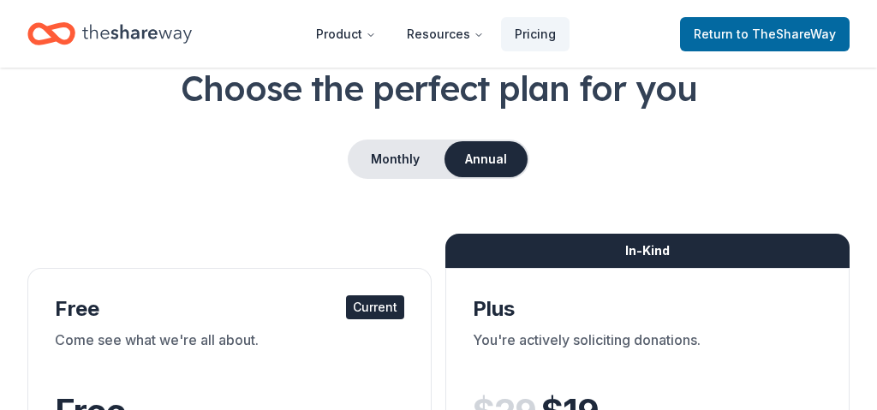
scroll to position [145, 0]
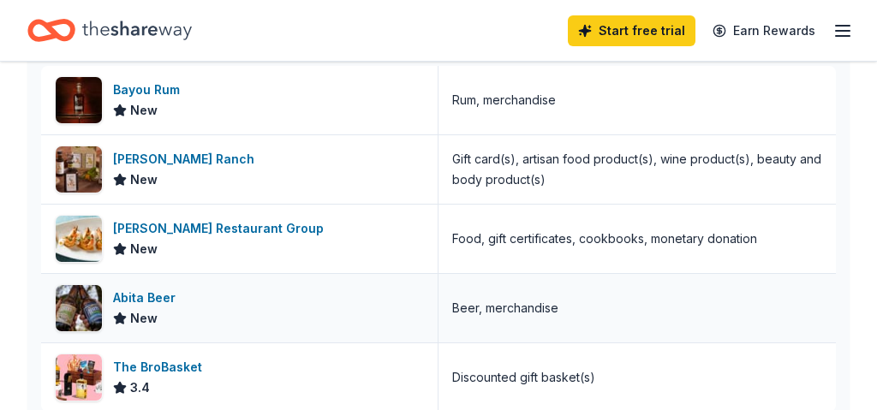
scroll to position [521, 0]
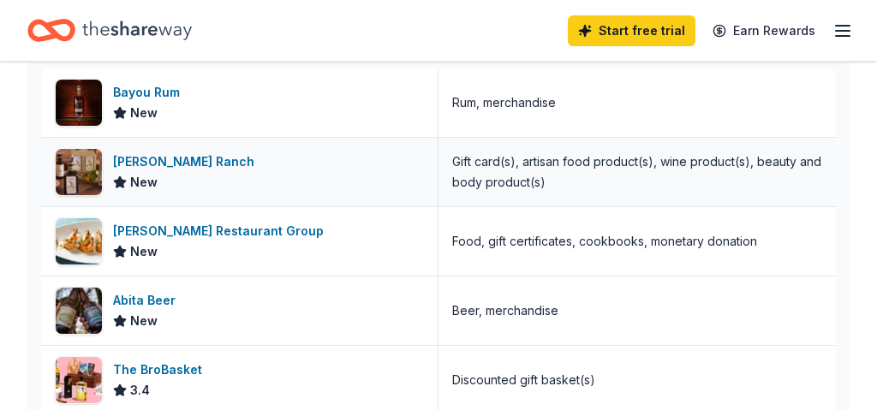
click at [189, 161] on div "[PERSON_NAME] Ranch" at bounding box center [187, 162] width 148 height 21
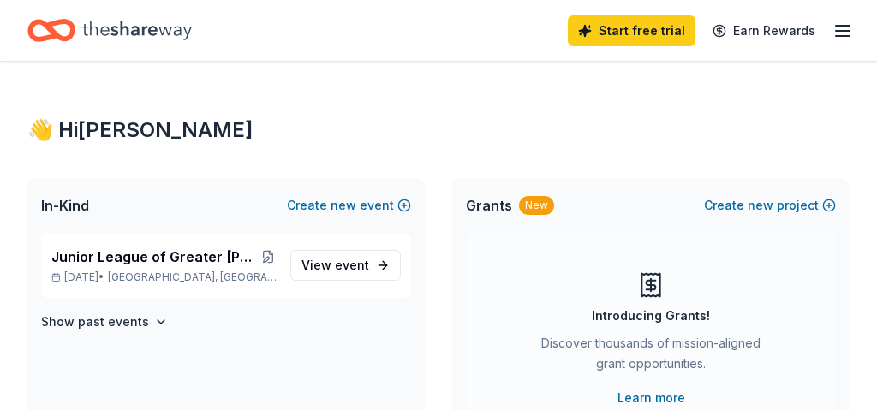
scroll to position [0, 0]
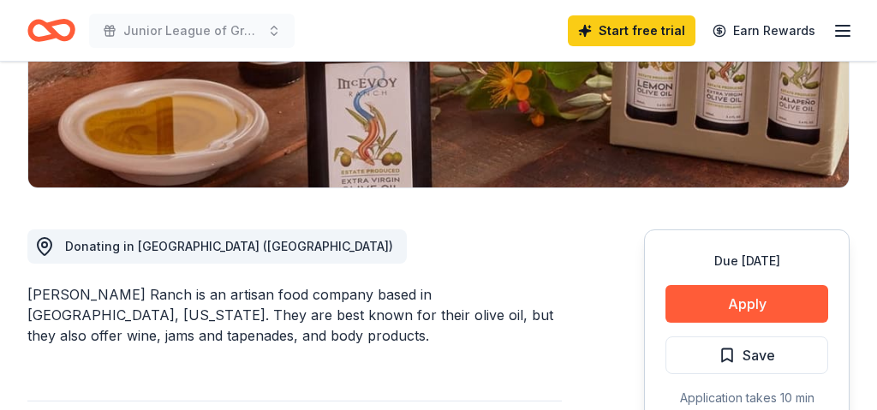
scroll to position [339, 0]
